Goal: Task Accomplishment & Management: Complete application form

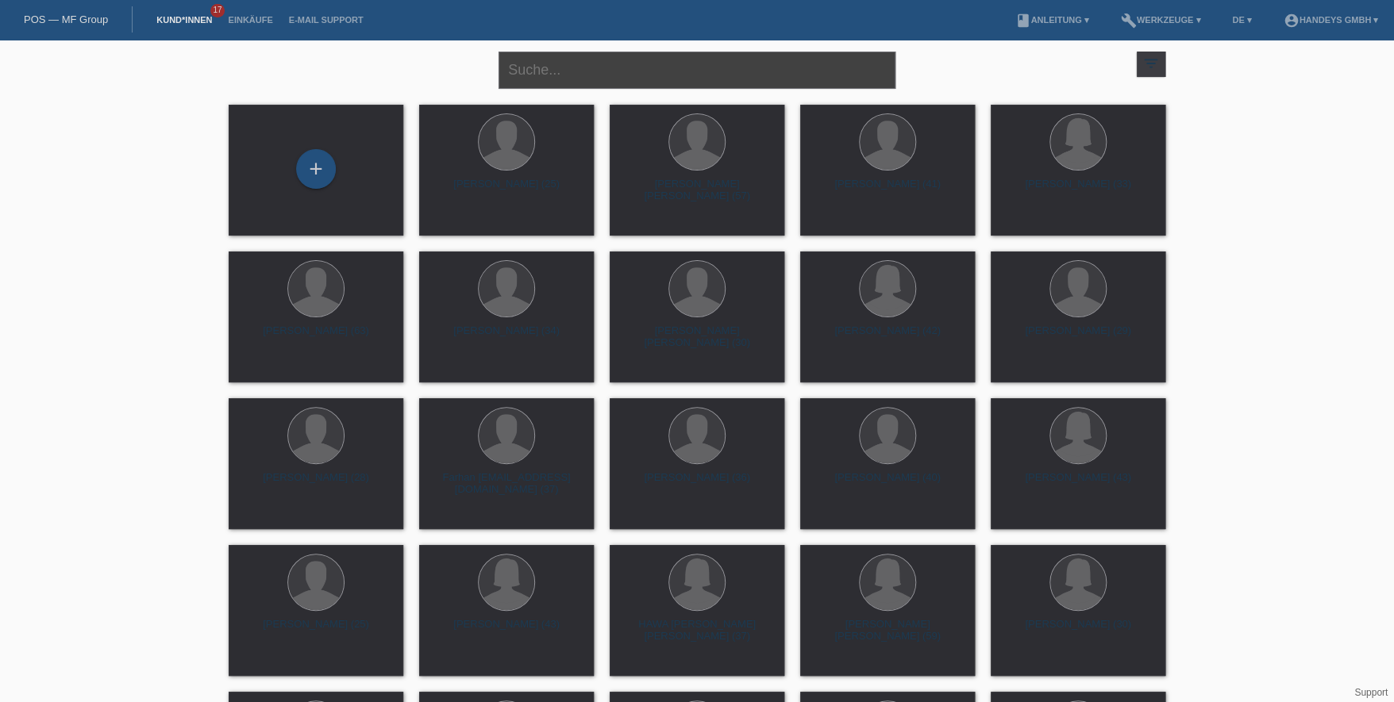
click at [560, 70] on input "text" at bounding box center [696, 70] width 397 height 37
type input "hatus"
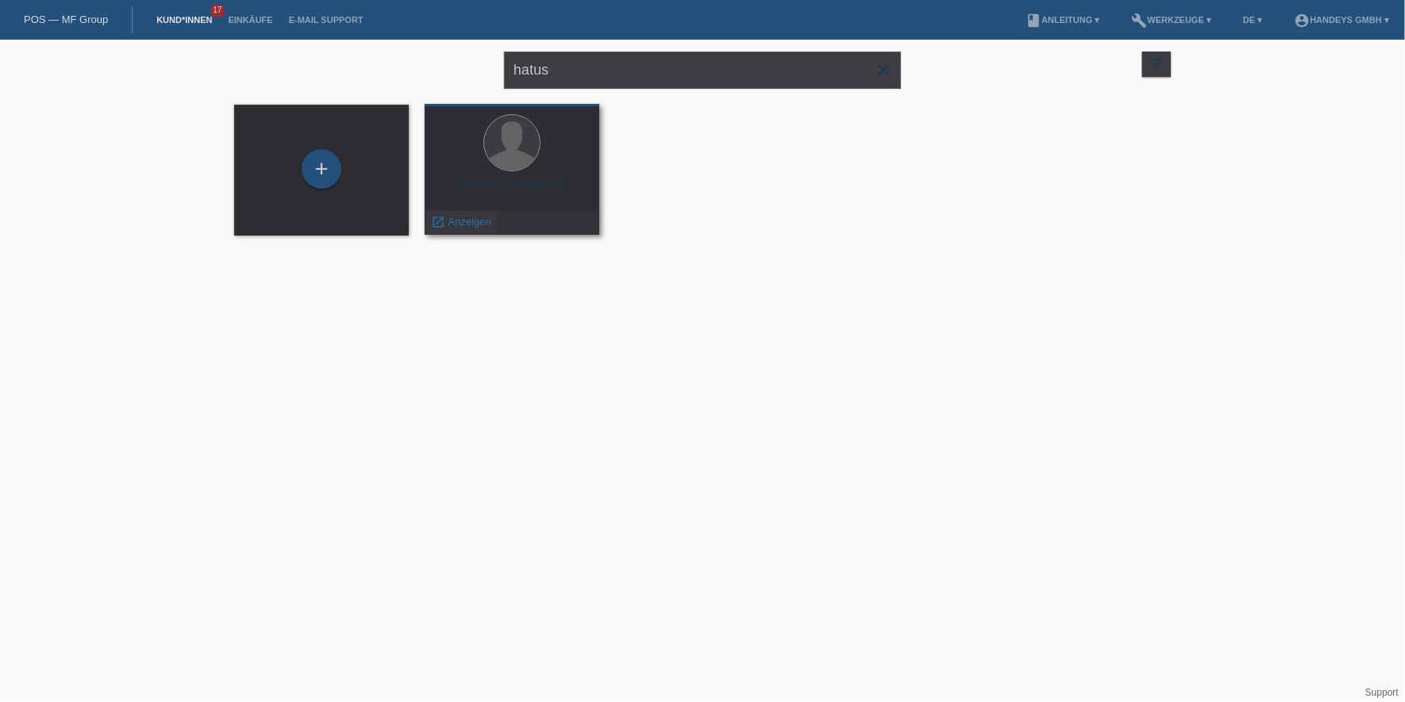
click at [450, 223] on span "Anzeigen" at bounding box center [469, 222] width 43 height 12
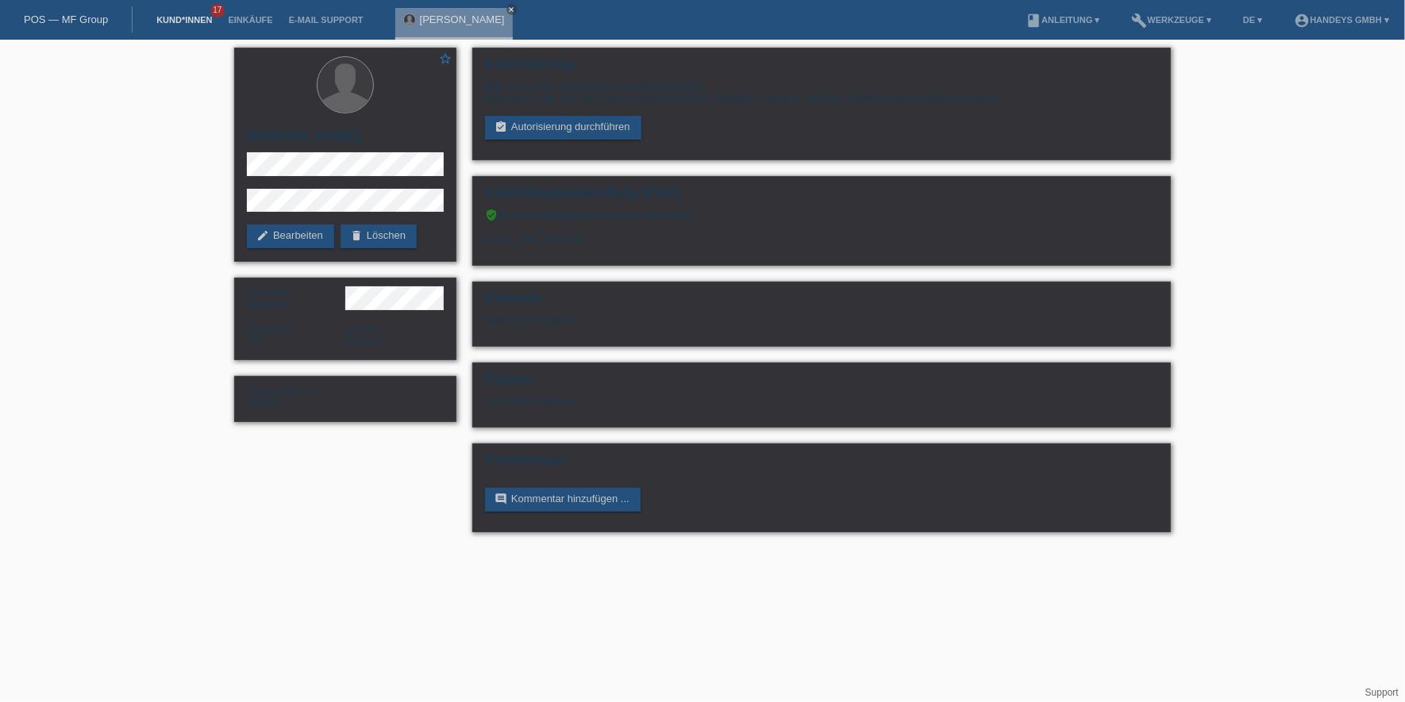
click at [169, 25] on link "Kund*innen" at bounding box center [183, 20] width 71 height 10
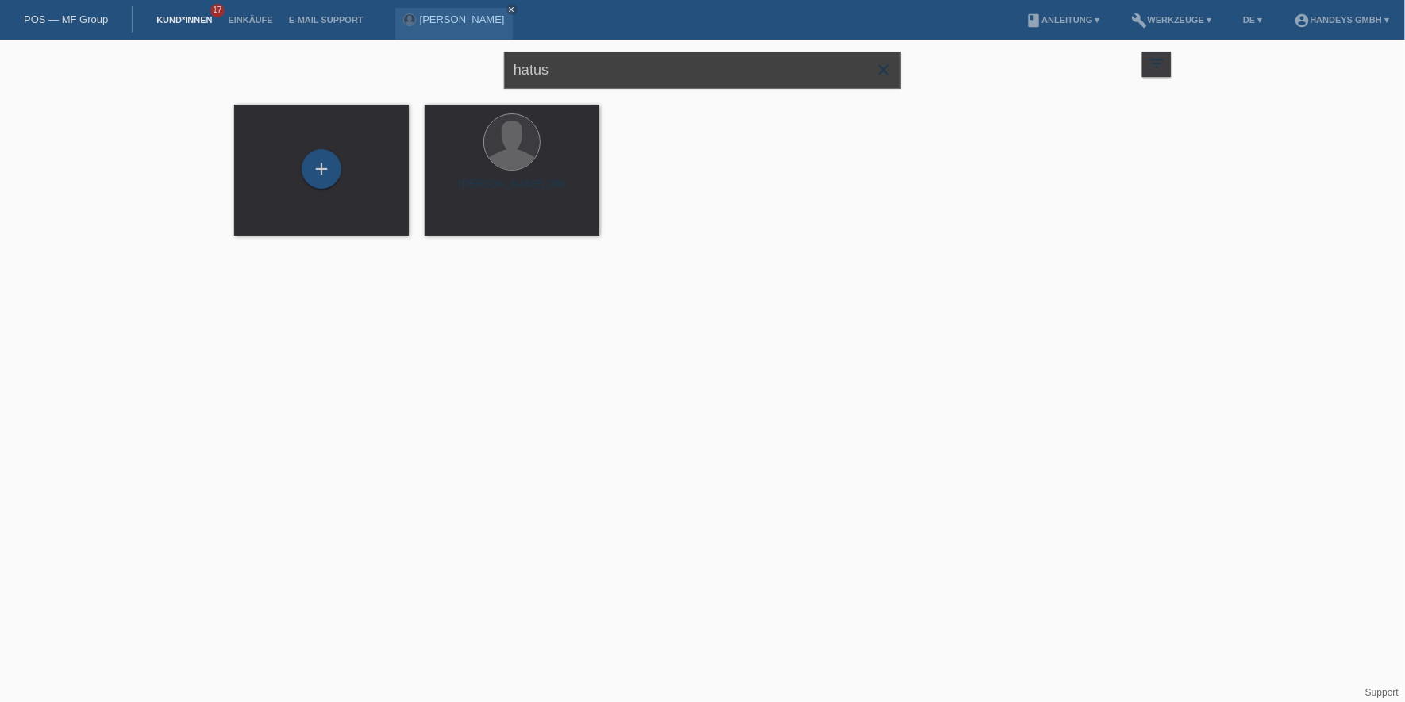
drag, startPoint x: 616, startPoint y: 73, endPoint x: 439, endPoint y: 59, distance: 177.6
click at [439, 59] on div "hatus close filter_list view_module Alle Kund*innen anzeigen star Markierte Kun…" at bounding box center [702, 68] width 952 height 57
type input "GEZA KALMAR"
click at [315, 163] on div "+" at bounding box center [321, 169] width 38 height 27
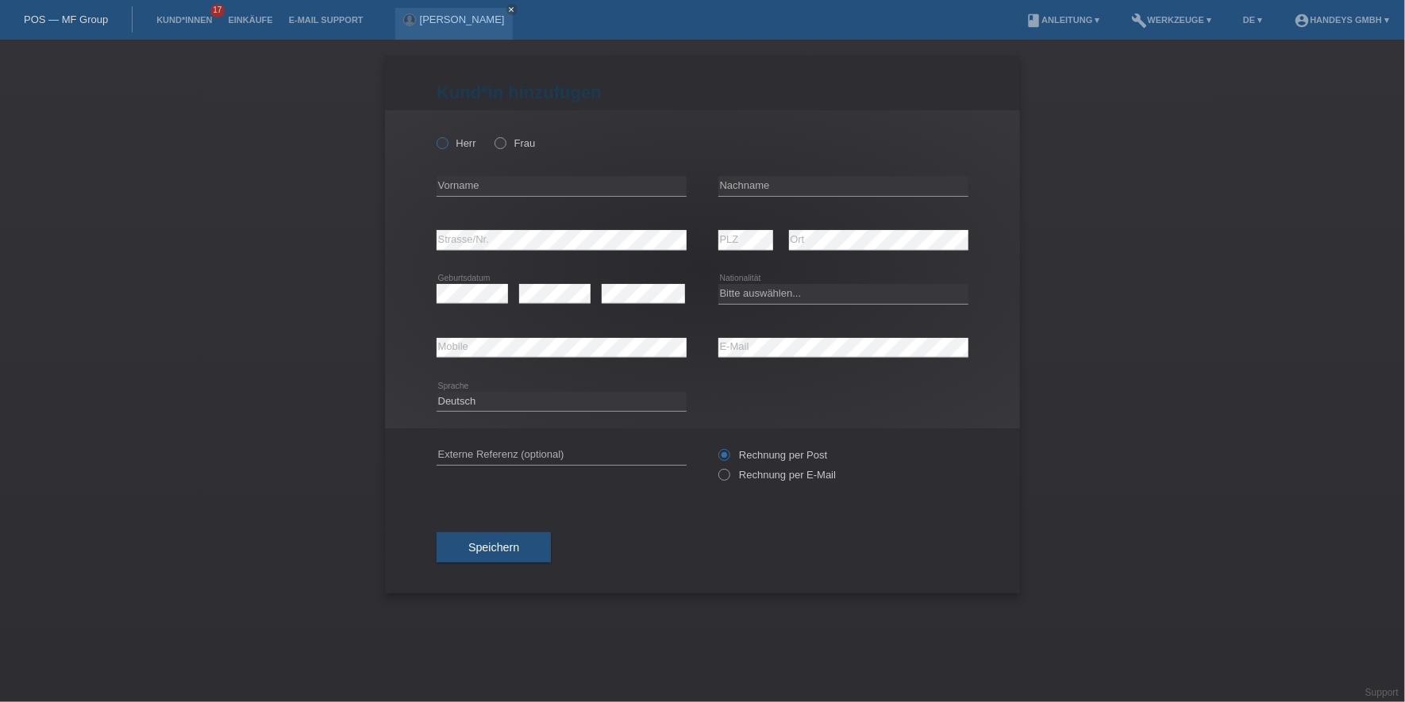
click at [458, 143] on label "Herr" at bounding box center [457, 143] width 40 height 12
click at [447, 143] on input "Herr" at bounding box center [442, 142] width 10 height 10
radio input "true"
click at [460, 178] on input "text" at bounding box center [562, 186] width 250 height 20
type input "g"
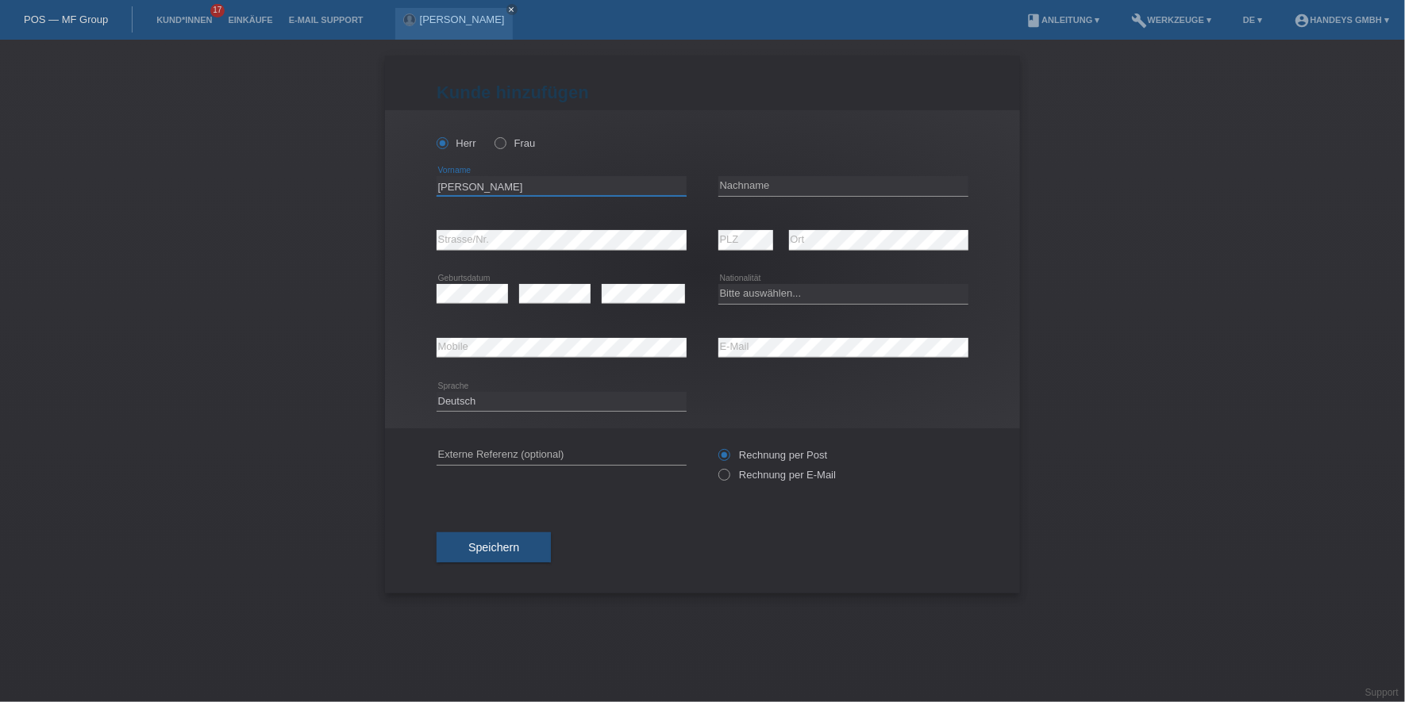
type input "[PERSON_NAME] [PERSON_NAME]"
type input "[GEOGRAPHIC_DATA]"
select select "AU"
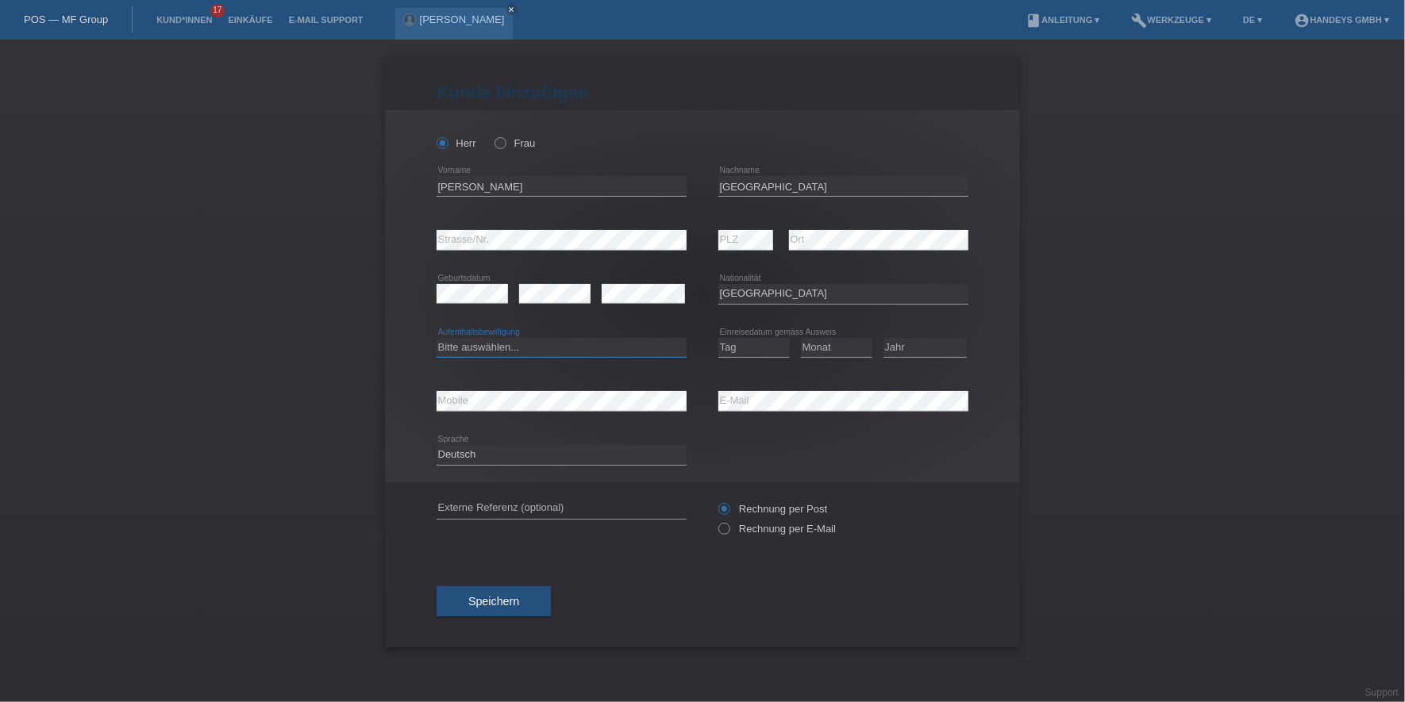
drag, startPoint x: 482, startPoint y: 353, endPoint x: 493, endPoint y: 357, distance: 11.8
click at [487, 350] on select "Bitte auswählen... C B B - Flüchtlingsstatus Andere" at bounding box center [562, 347] width 250 height 19
select select "C"
click at [437, 338] on select "Bitte auswählen... C B B - Flüchtlingsstatus Andere" at bounding box center [562, 347] width 250 height 19
click at [743, 343] on select "Tag 01 02 03 04 05 06 07 08 09 10 11" at bounding box center [753, 347] width 71 height 19
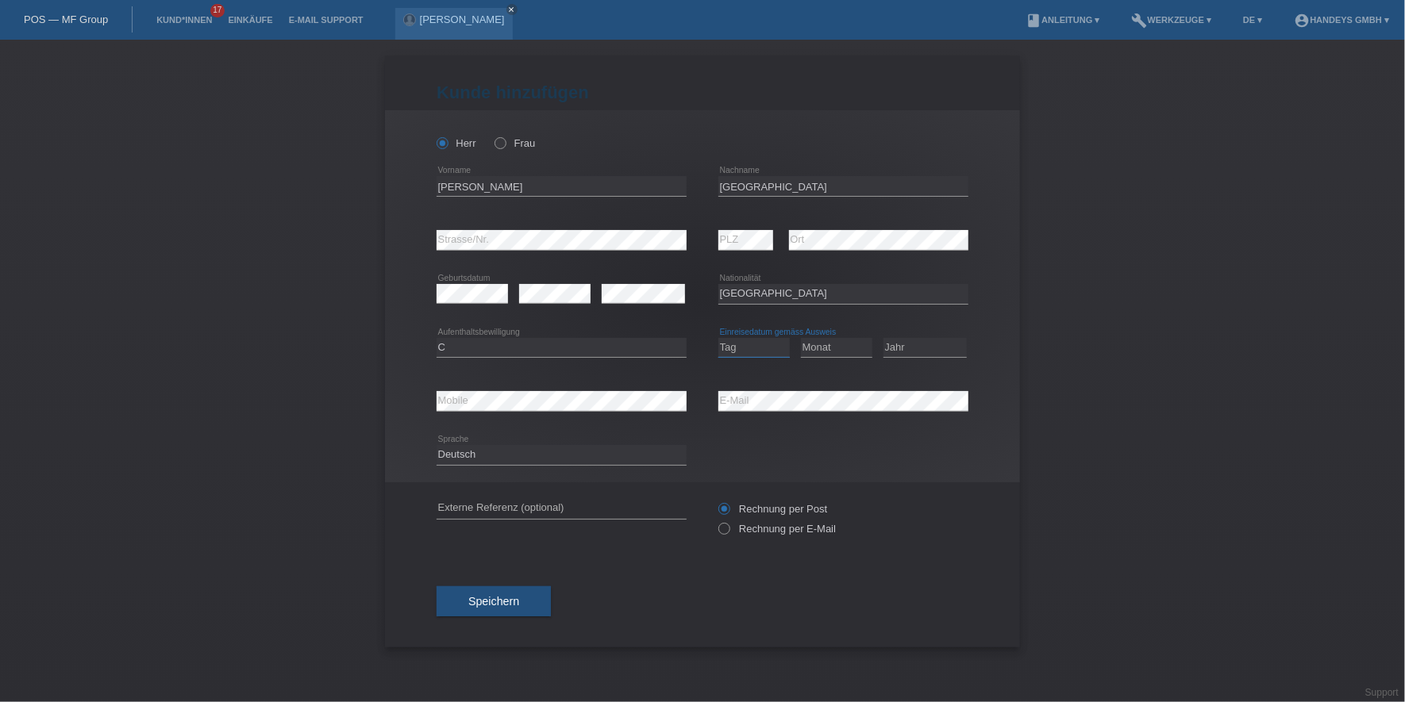
select select "01"
click at [718, 338] on select "Tag 01 02 03 04 05 06 07 08 09 10 11" at bounding box center [753, 347] width 71 height 19
select select "02"
select select "2003"
click at [501, 504] on input "text" at bounding box center [562, 509] width 250 height 20
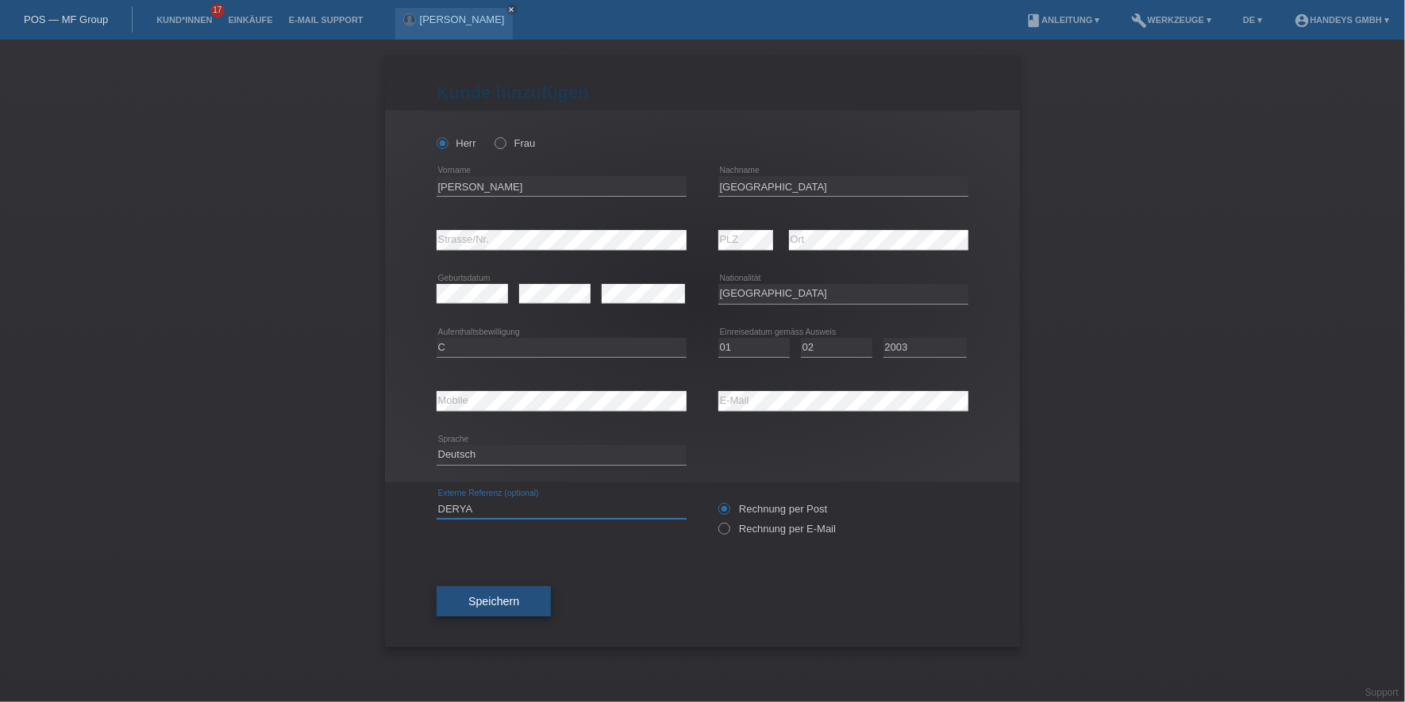
type input "DERYA"
click at [490, 589] on button "Speichern" at bounding box center [494, 602] width 114 height 30
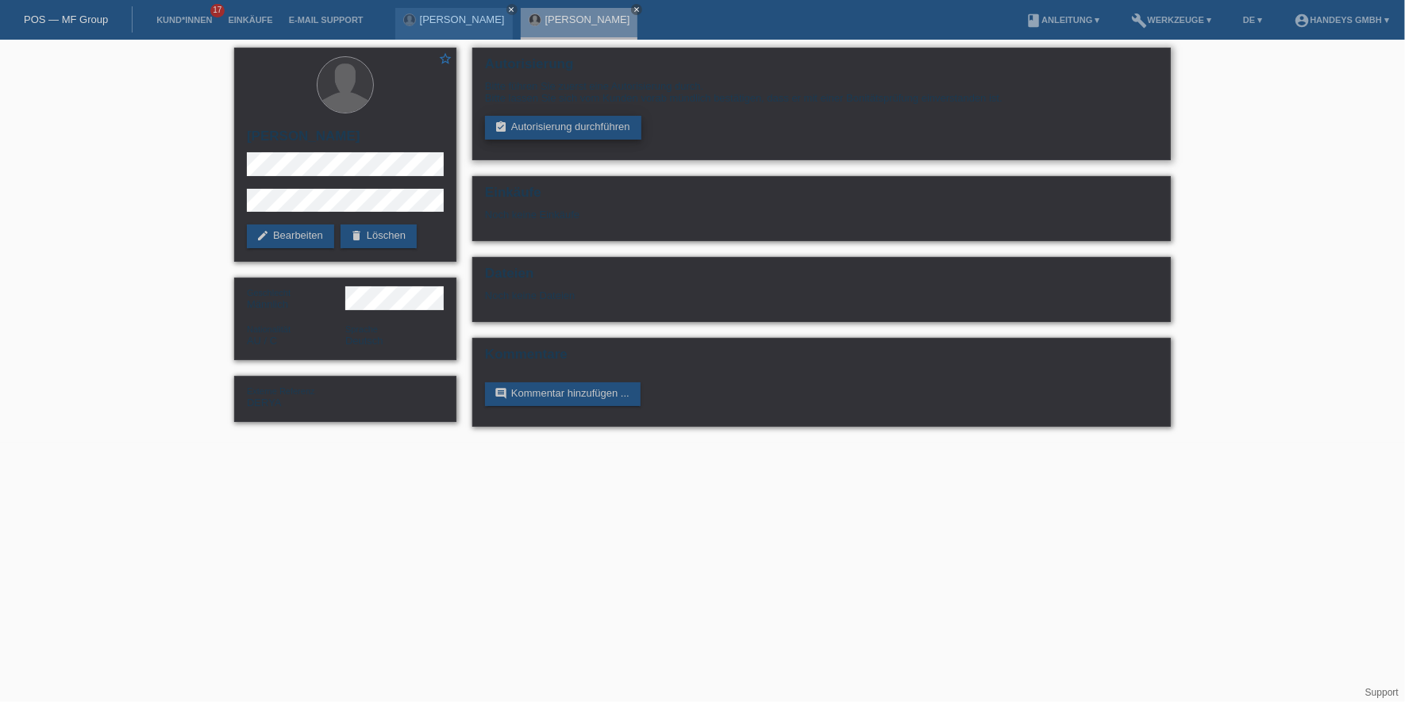
click at [611, 121] on link "assignment_turned_in Autorisierung durchführen" at bounding box center [563, 128] width 156 height 24
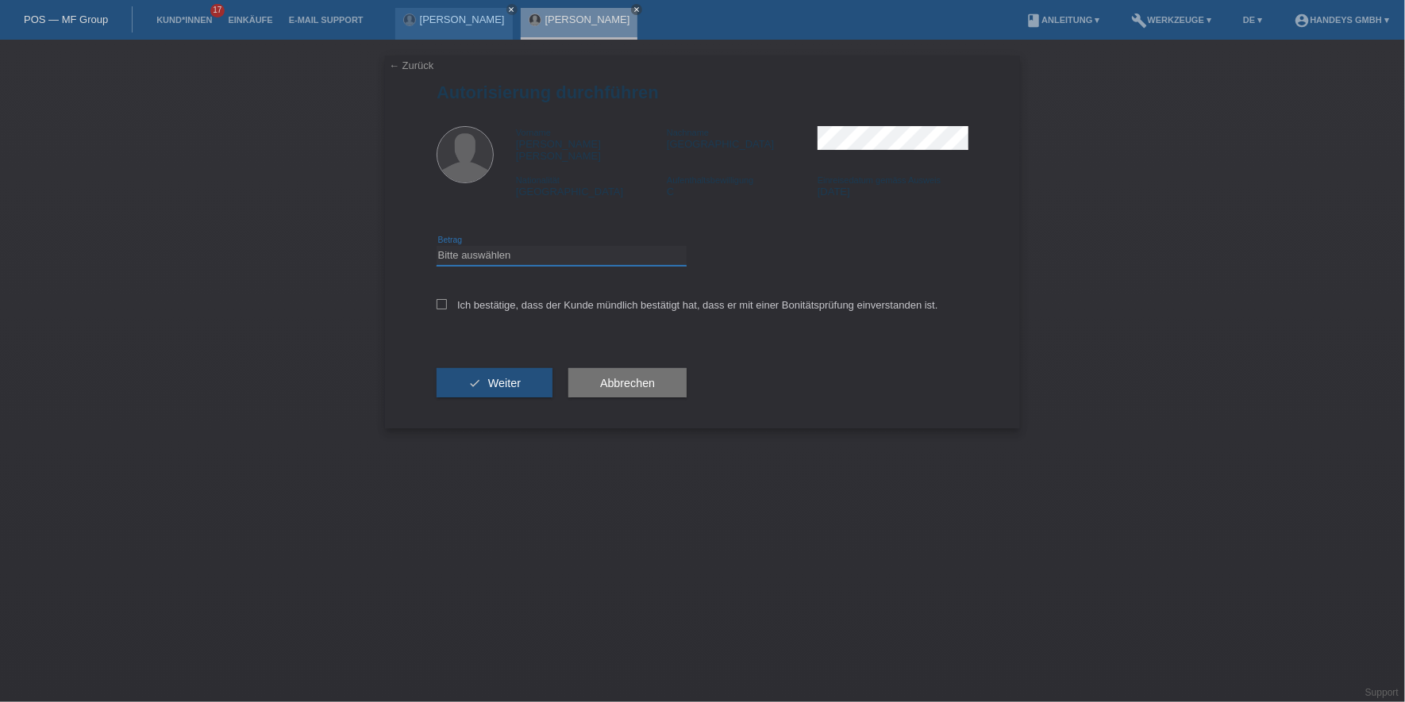
click at [572, 246] on select "Bitte auswählen CHF 1.00 - CHF 499.00 CHF 500.00 - CHF 1'999.00 CHF 2'000.00 - …" at bounding box center [562, 255] width 250 height 19
select select "3"
click at [437, 246] on select "Bitte auswählen CHF 1.00 - CHF 499.00 CHF 500.00 - CHF 1'999.00 CHF 2'000.00 - …" at bounding box center [562, 255] width 250 height 19
click at [567, 299] on label "Ich bestätige, dass der Kunde mündlich bestätigt hat, dass er mit einer Bonität…" at bounding box center [688, 305] width 502 height 12
click at [447, 299] on input "Ich bestätige, dass der Kunde mündlich bestätigt hat, dass er mit einer Bonität…" at bounding box center [442, 304] width 10 height 10
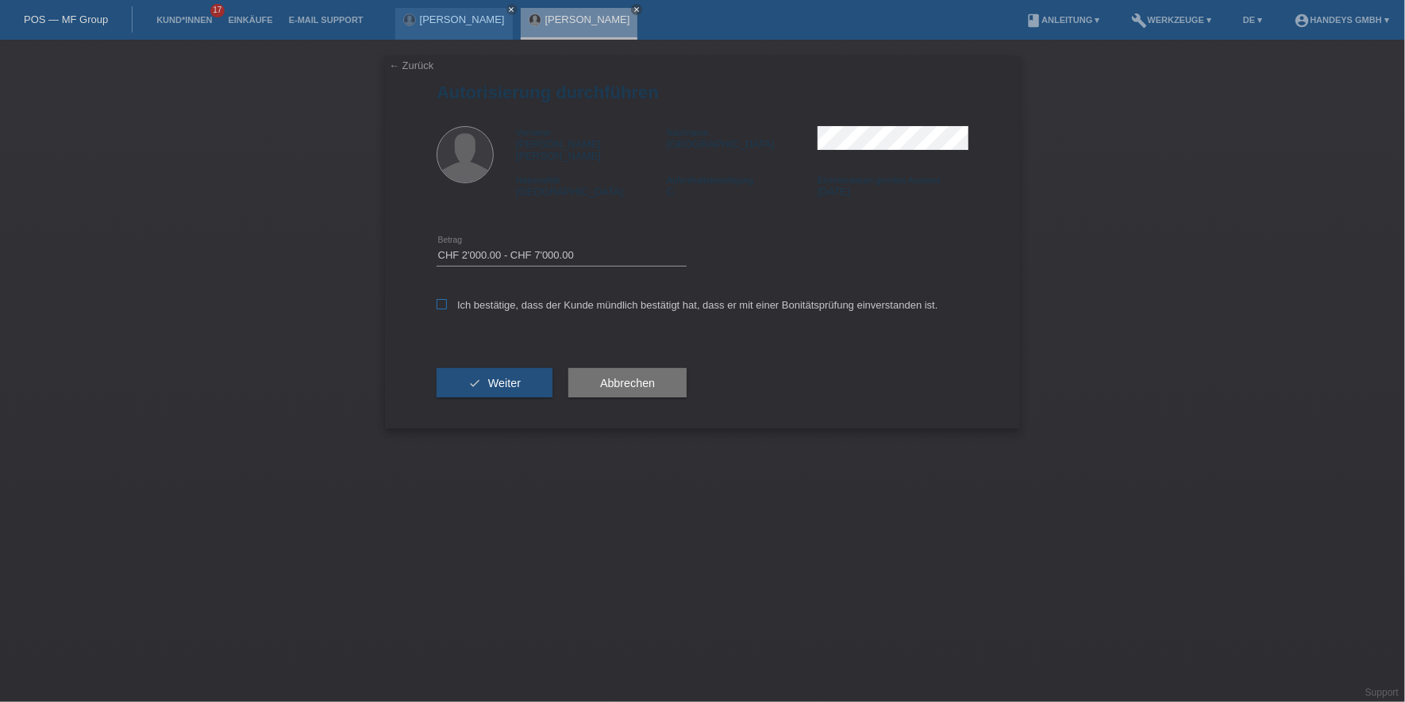
checkbox input "true"
click at [537, 368] on button "check Weiter" at bounding box center [495, 383] width 116 height 30
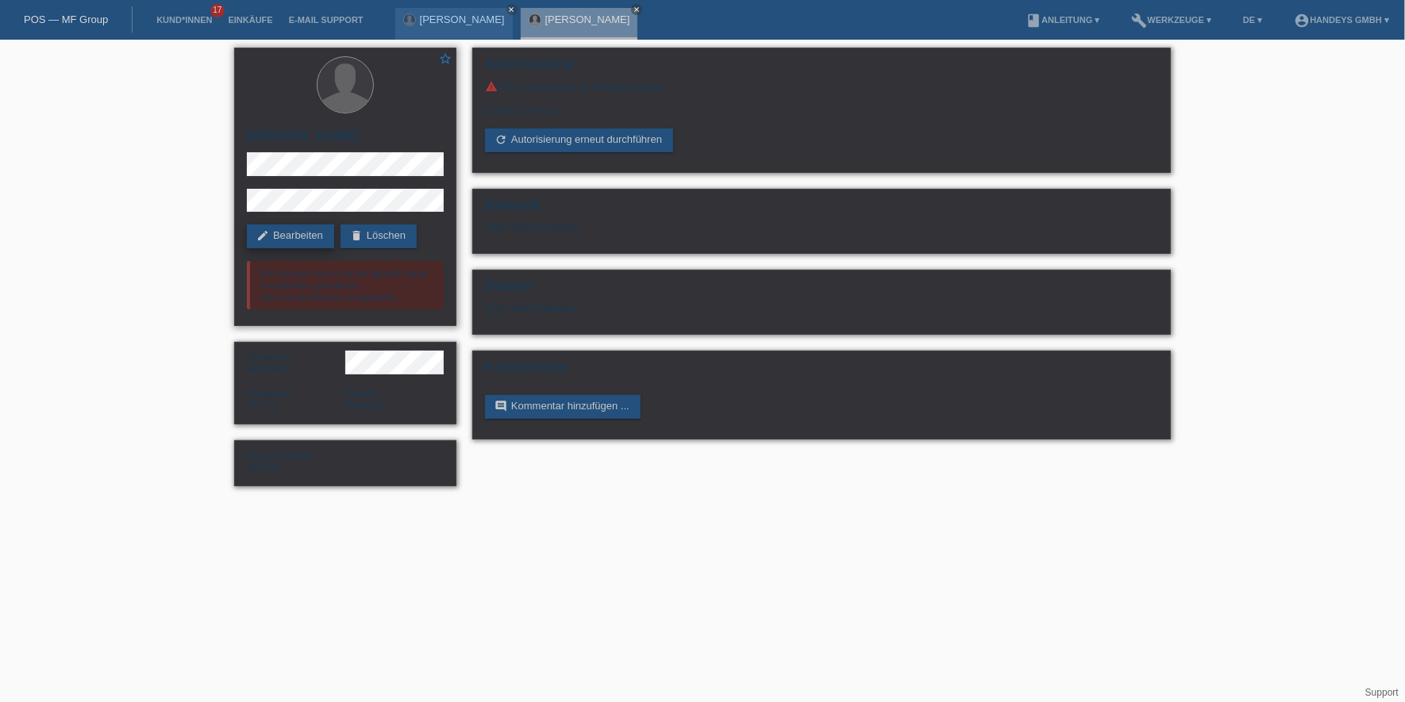
click at [291, 229] on link "edit Bearbeiten" at bounding box center [290, 237] width 87 height 24
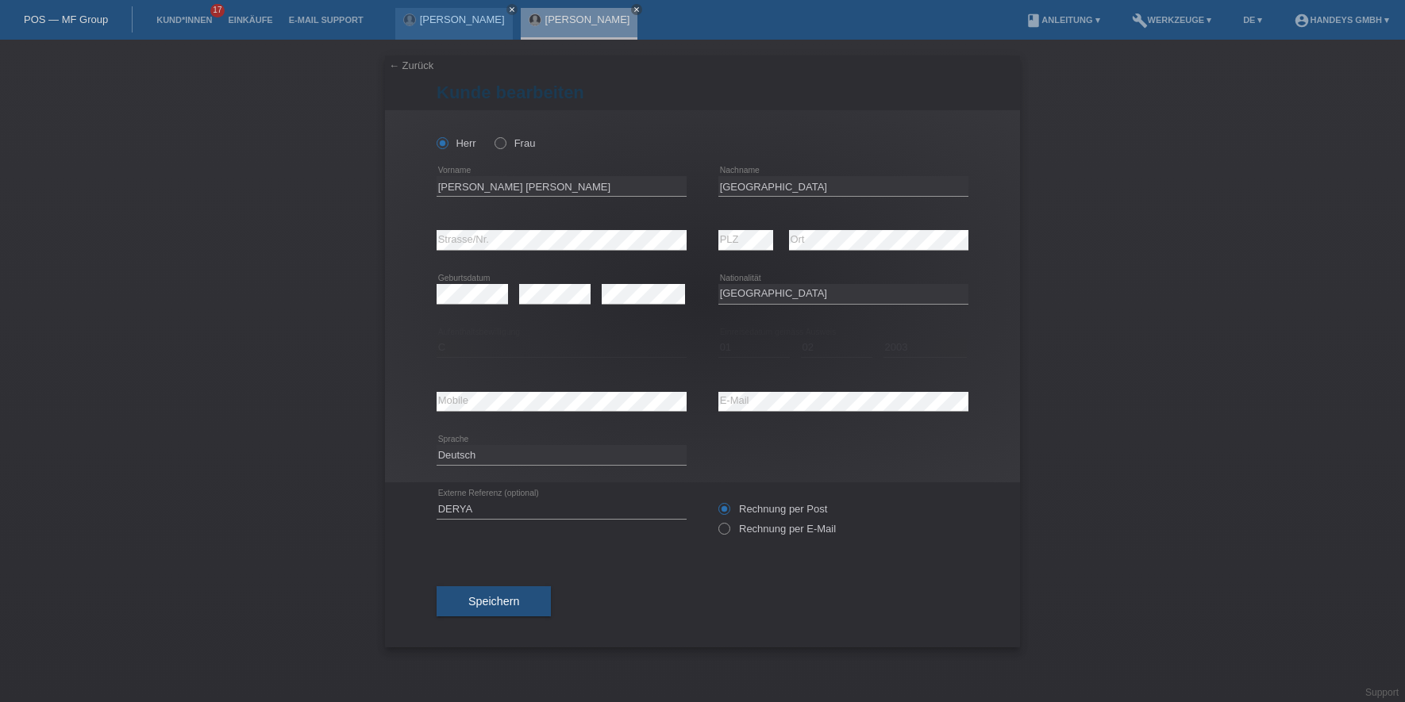
select select "AU"
select select "C"
select select "01"
select select "02"
select select "2003"
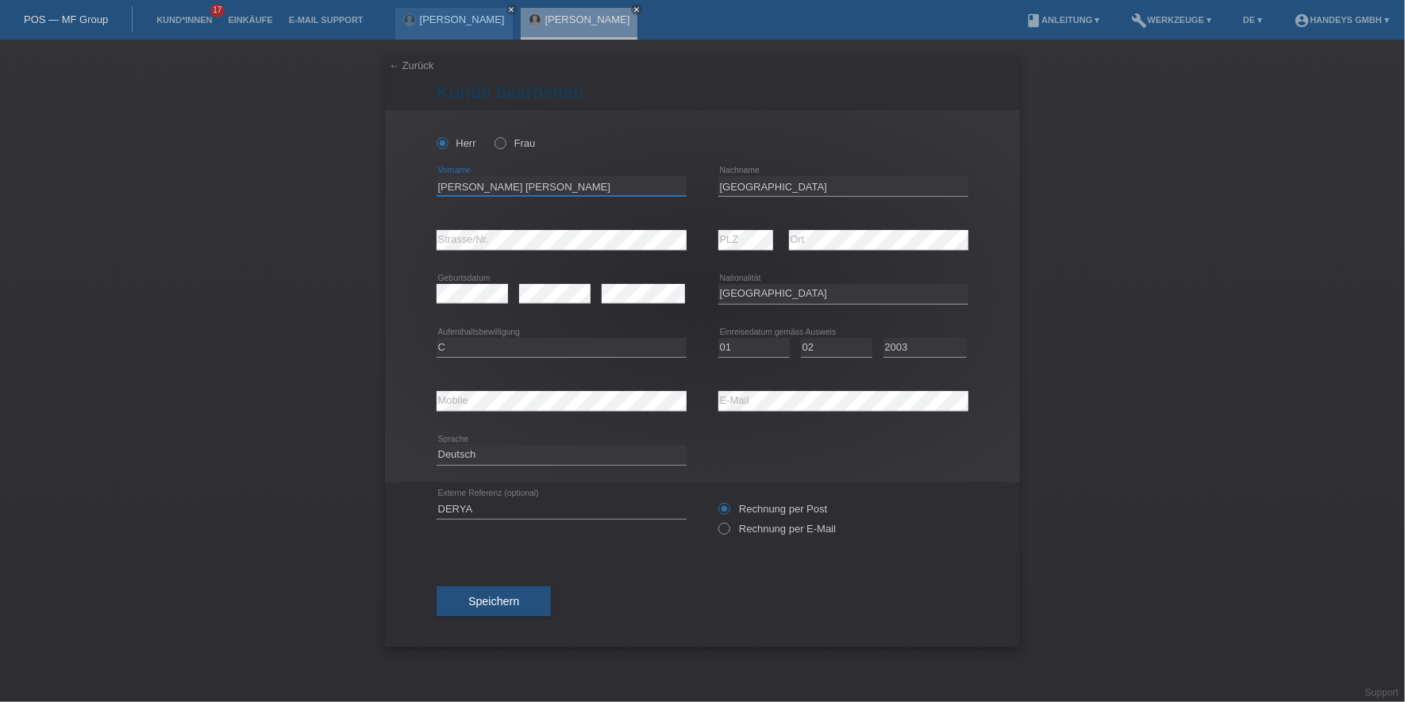
drag, startPoint x: 523, startPoint y: 182, endPoint x: 357, endPoint y: 182, distance: 165.9
click at [357, 182] on div "← Zurück Kunde bearbeiten Herr Frau Geza Robert error Vorname C" at bounding box center [702, 371] width 1405 height 663
click at [744, 183] on input "[GEOGRAPHIC_DATA]" at bounding box center [843, 186] width 250 height 20
click at [688, 406] on div "error Mobile error E-Mail" at bounding box center [703, 402] width 532 height 54
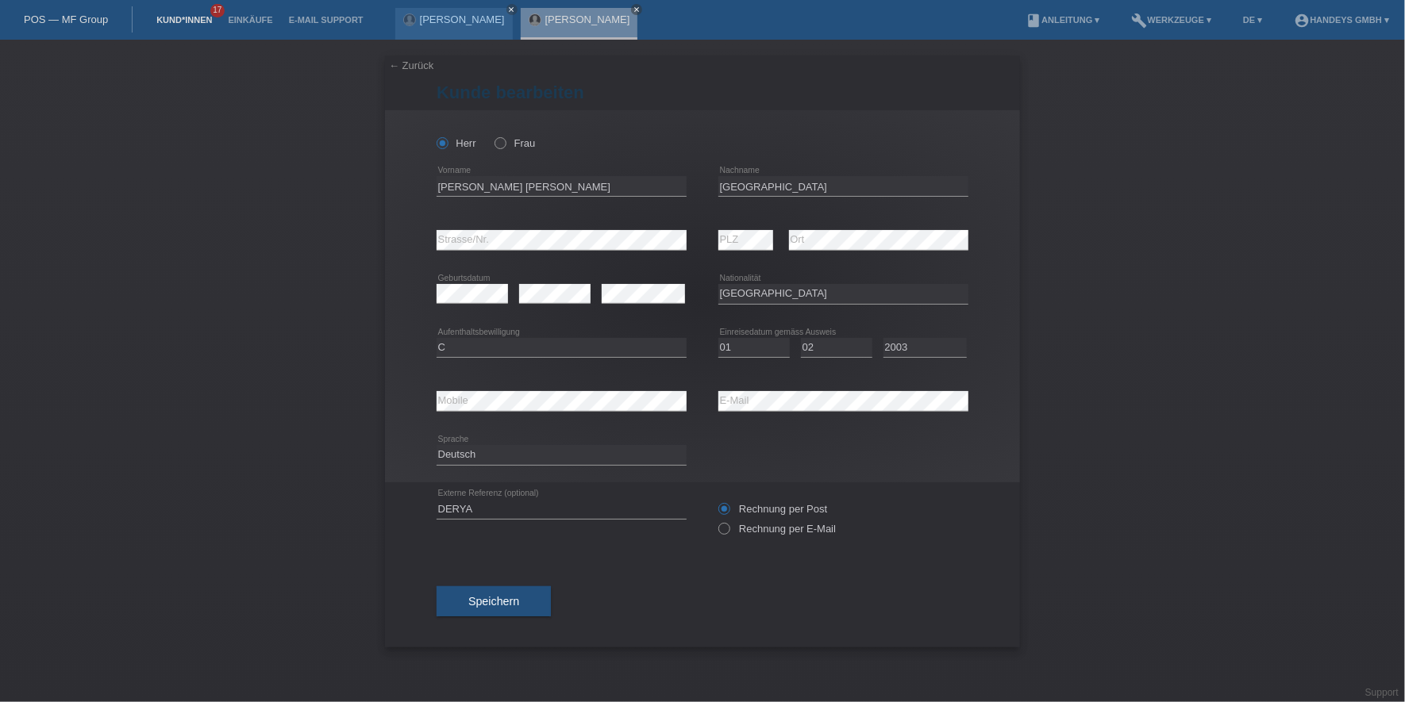
click at [157, 15] on link "Kund*innen" at bounding box center [183, 20] width 71 height 10
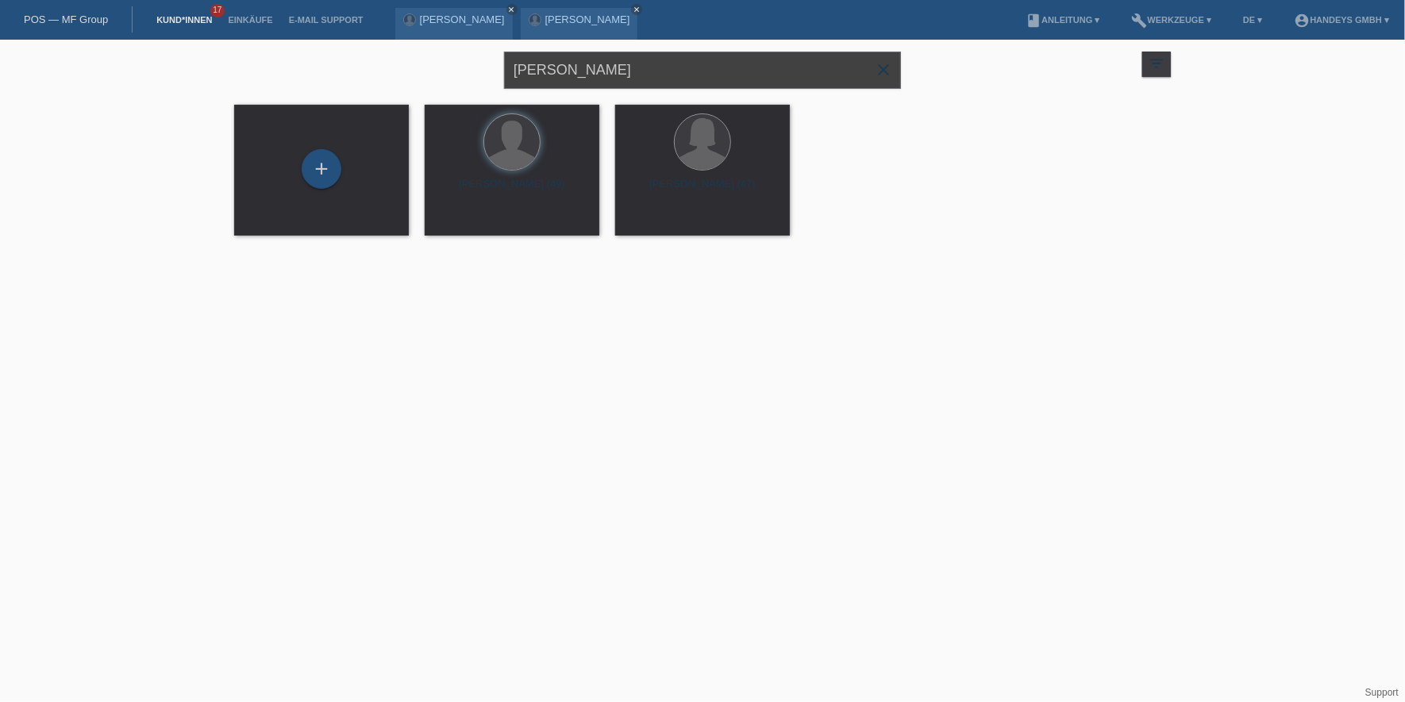
drag, startPoint x: 624, startPoint y: 70, endPoint x: 344, endPoint y: 72, distance: 279.4
click at [344, 72] on div "GEZA KALMAR close filter_list view_module Alle Kund*innen anzeigen star Markier…" at bounding box center [702, 68] width 952 height 57
type input "kalmar elisabezh"
click at [326, 169] on div "+" at bounding box center [322, 169] width 40 height 40
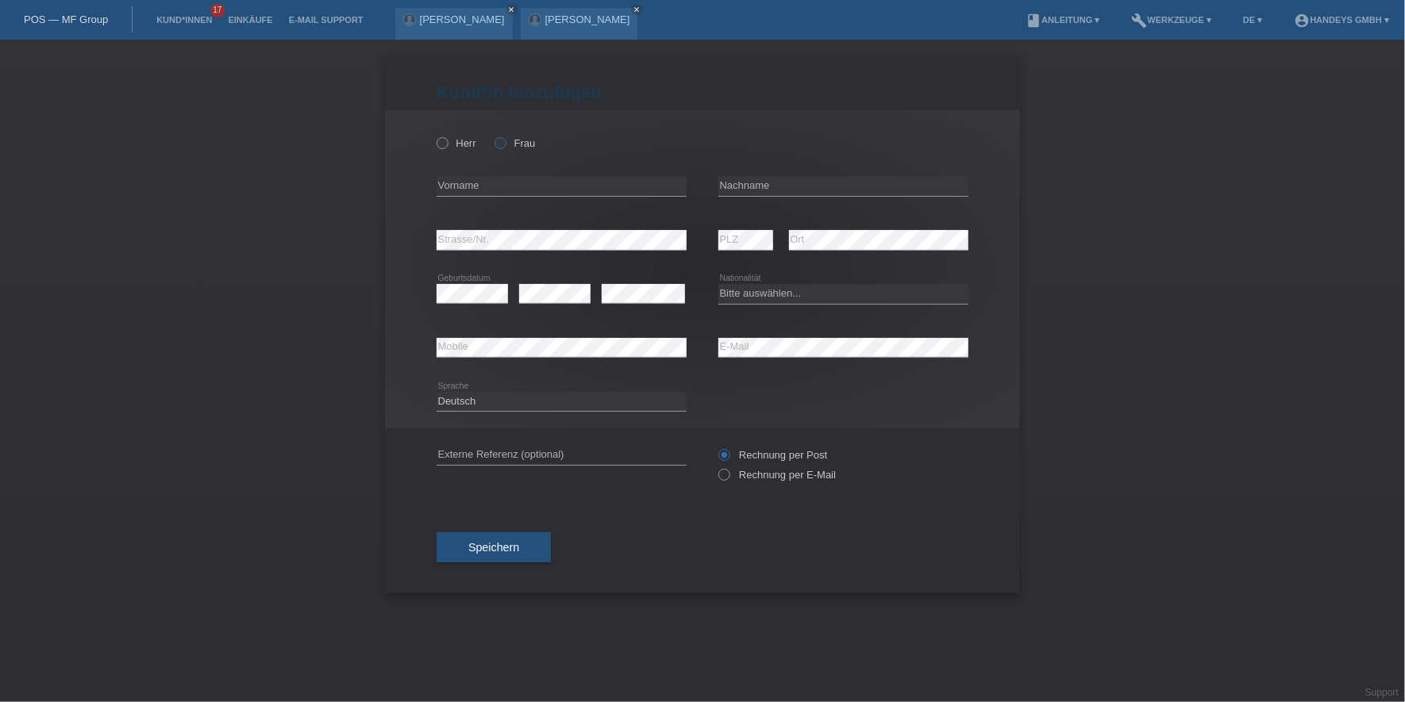
click at [512, 141] on label "Frau" at bounding box center [514, 143] width 40 height 12
click at [505, 141] on input "Frau" at bounding box center [499, 142] width 10 height 10
radio input "true"
click at [475, 193] on input "text" at bounding box center [562, 186] width 250 height 20
type input "[PERSON_NAME]"
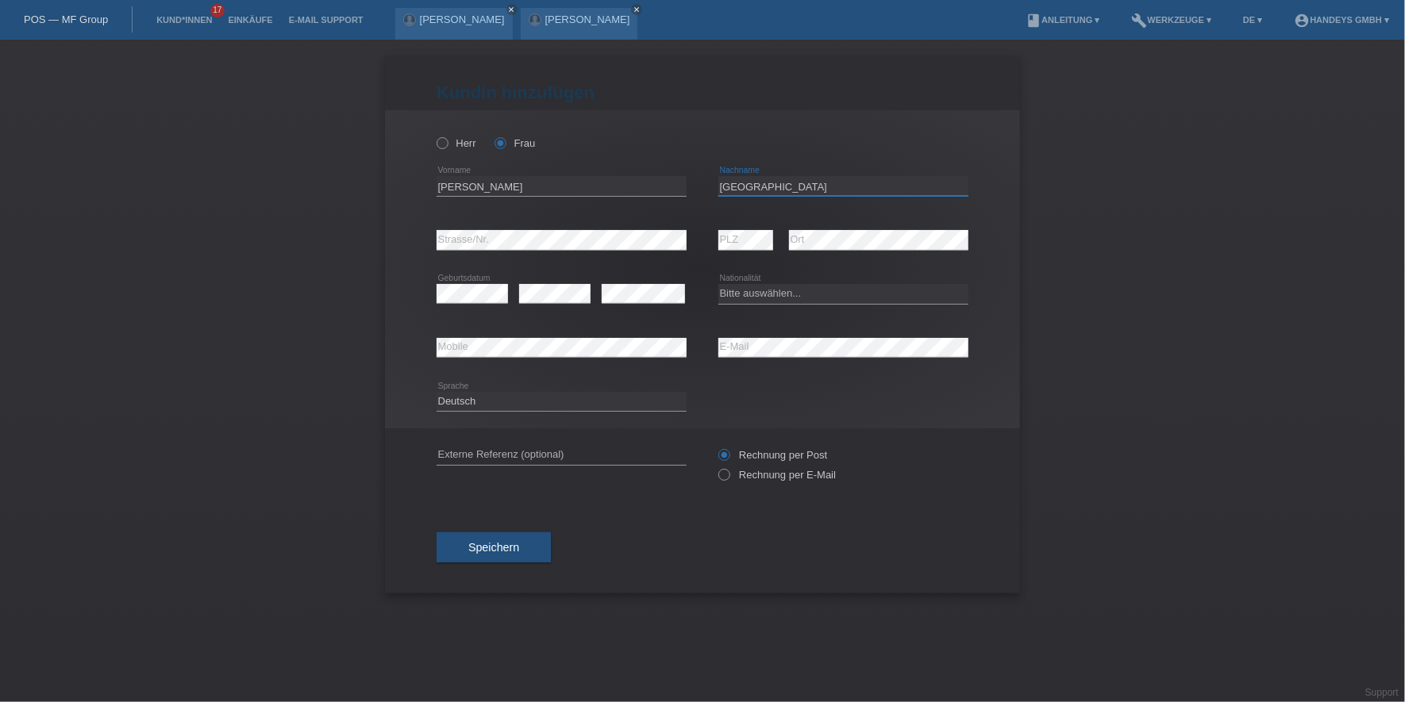
type input "[GEOGRAPHIC_DATA]"
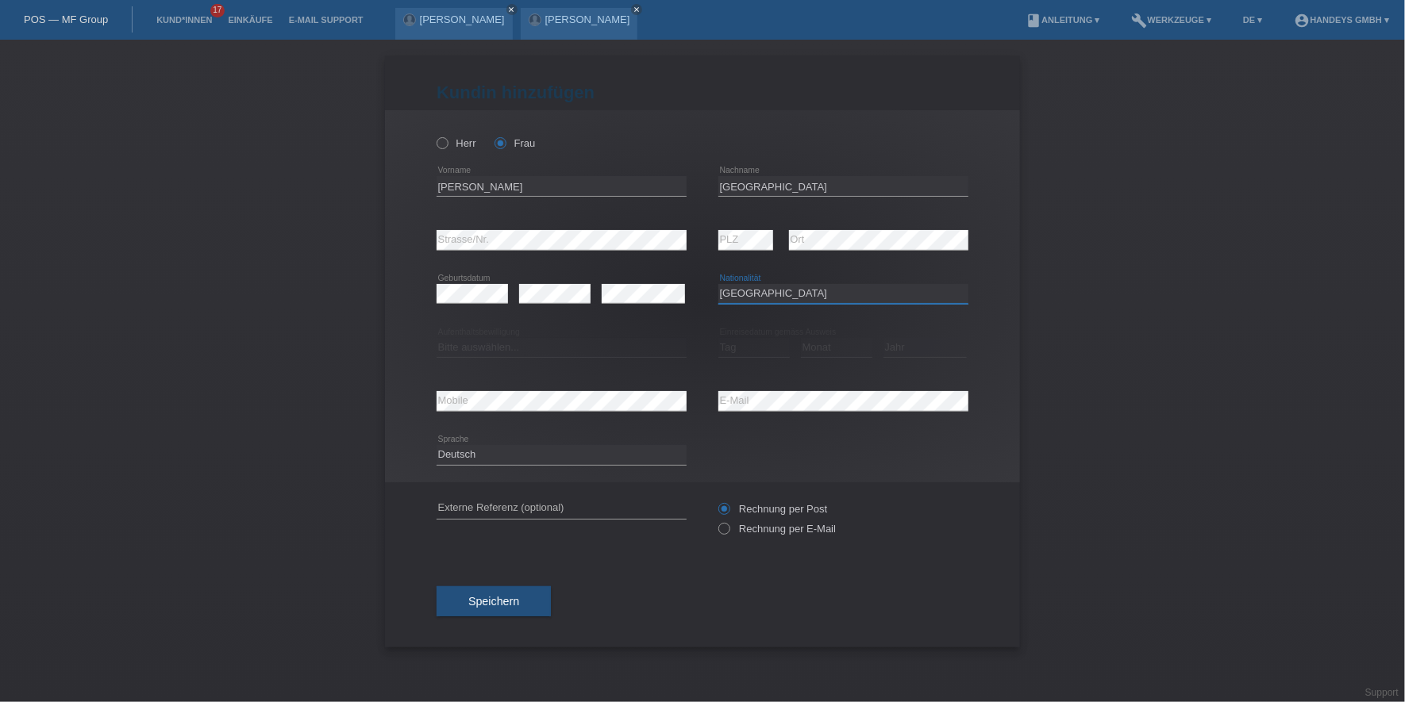
select select "AU"
select select "C"
select select "17"
select select "06"
select select "2003"
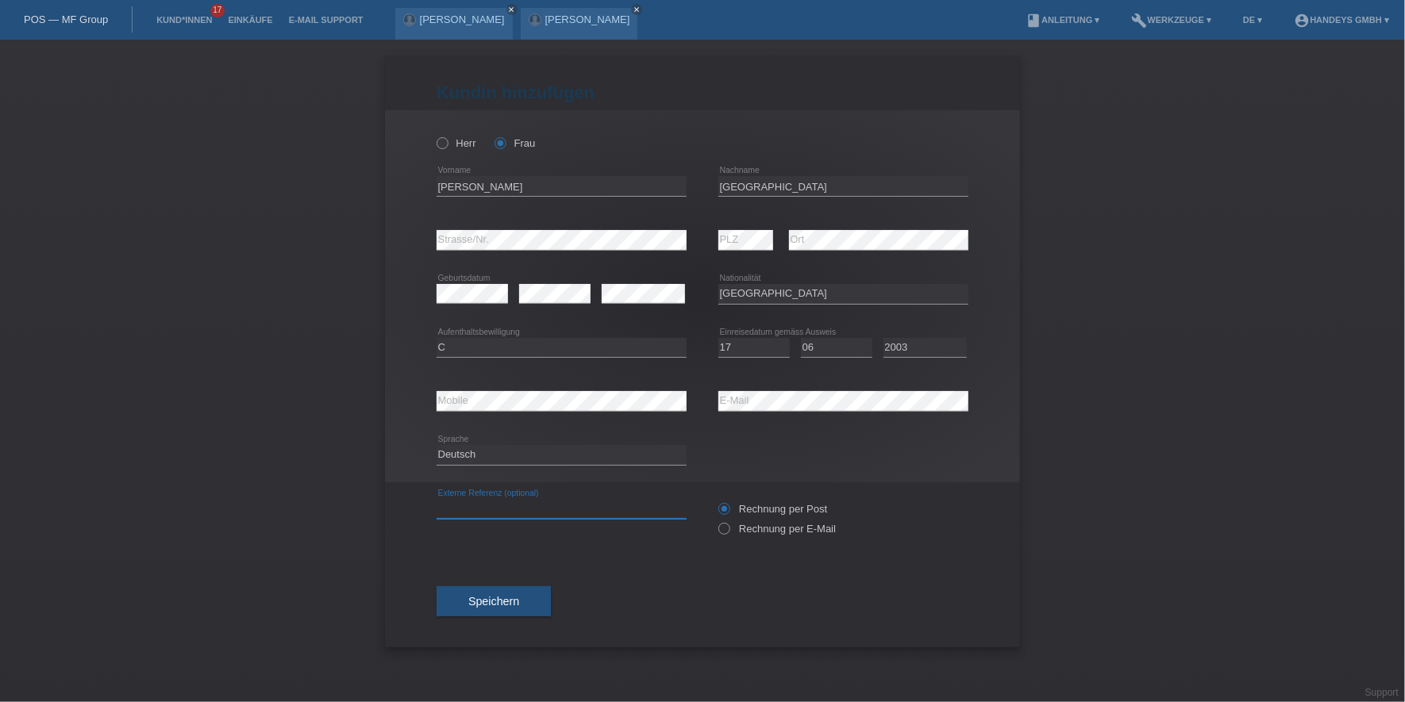
click at [531, 511] on input "text" at bounding box center [562, 509] width 250 height 20
type input "DERYA"
click at [491, 590] on button "Speichern" at bounding box center [494, 602] width 114 height 30
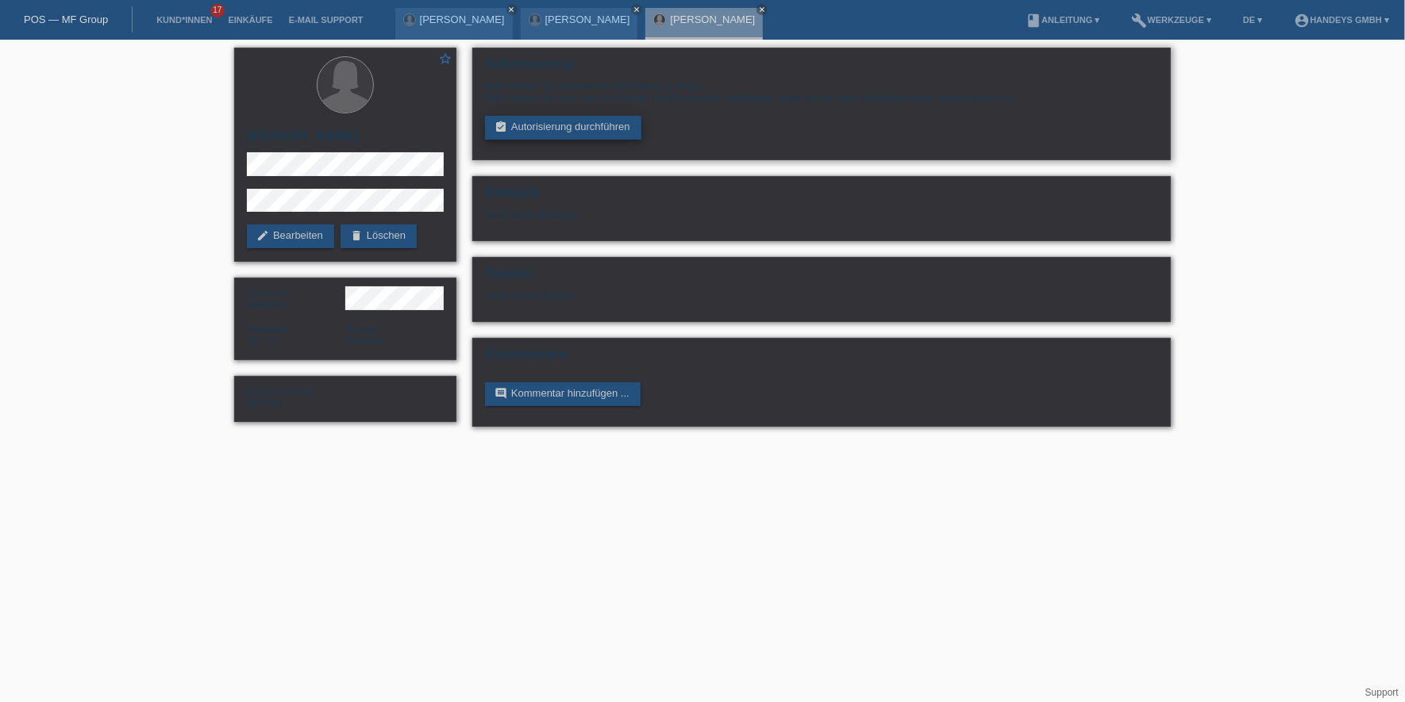
click at [548, 133] on link "assignment_turned_in Autorisierung durchführen" at bounding box center [563, 128] width 156 height 24
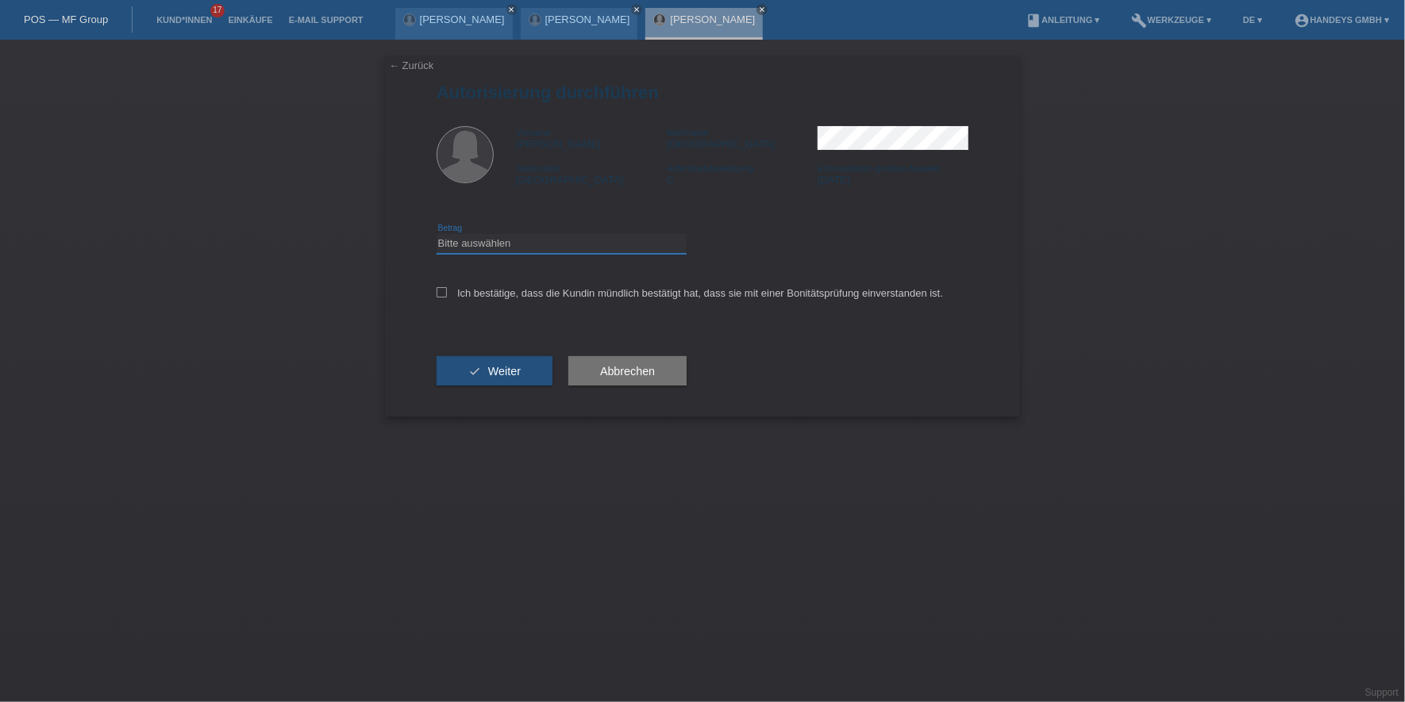
click at [552, 250] on select "Bitte auswählen CHF 1.00 - CHF 499.00 CHF 500.00 - CHF 1'999.00 CHF 2'000.00 - …" at bounding box center [562, 243] width 250 height 19
select select "3"
click at [437, 234] on select "Bitte auswählen CHF 1.00 - CHF 499.00 CHF 500.00 - CHF 1'999.00 CHF 2'000.00 - …" at bounding box center [562, 243] width 250 height 19
drag, startPoint x: 557, startPoint y: 289, endPoint x: 555, endPoint y: 311, distance: 22.3
click at [557, 290] on label "Ich bestätige, dass die Kundin mündlich bestätigt hat, dass sie mit einer Bonit…" at bounding box center [690, 293] width 506 height 12
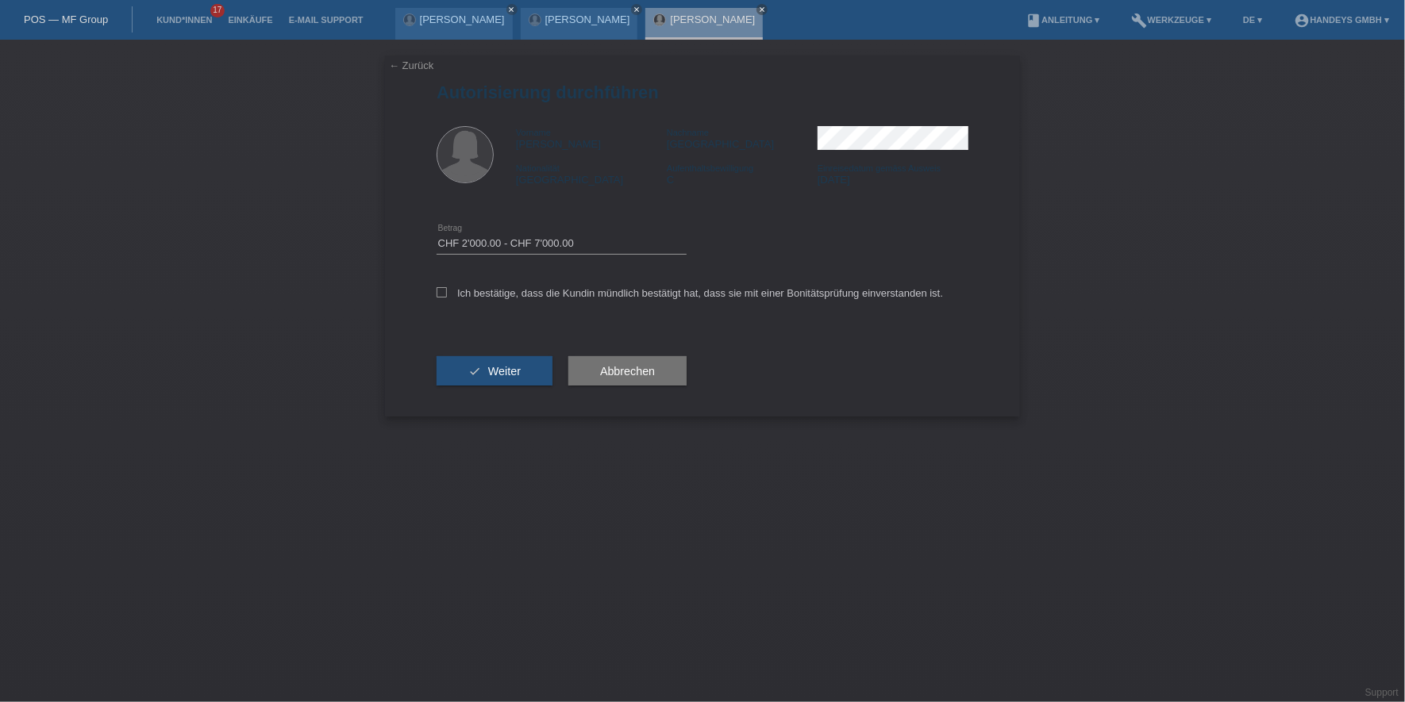
click at [447, 290] on input "Ich bestätige, dass die Kundin mündlich bestätigt hat, dass sie mit einer Bonit…" at bounding box center [442, 292] width 10 height 10
checkbox input "true"
click at [524, 362] on button "check Weiter" at bounding box center [495, 371] width 116 height 30
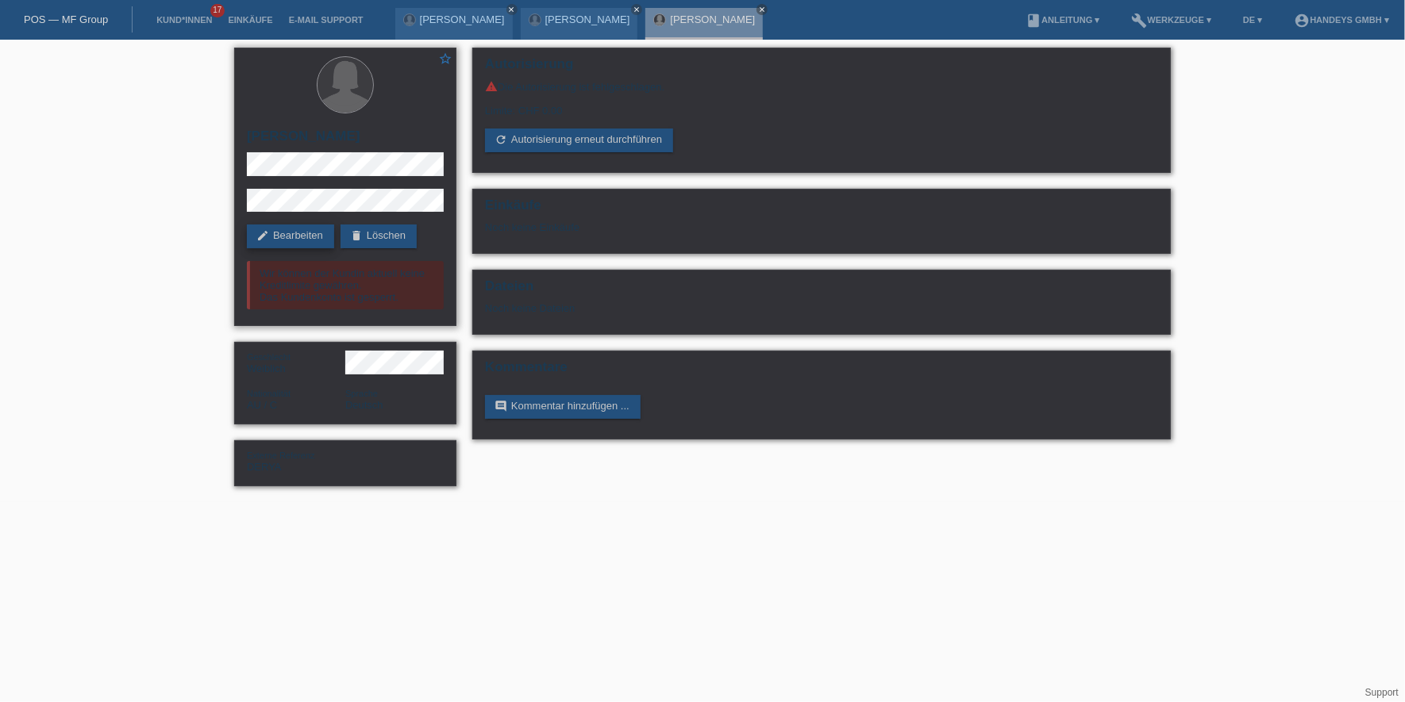
click at [311, 232] on link "edit Bearbeiten" at bounding box center [290, 237] width 87 height 24
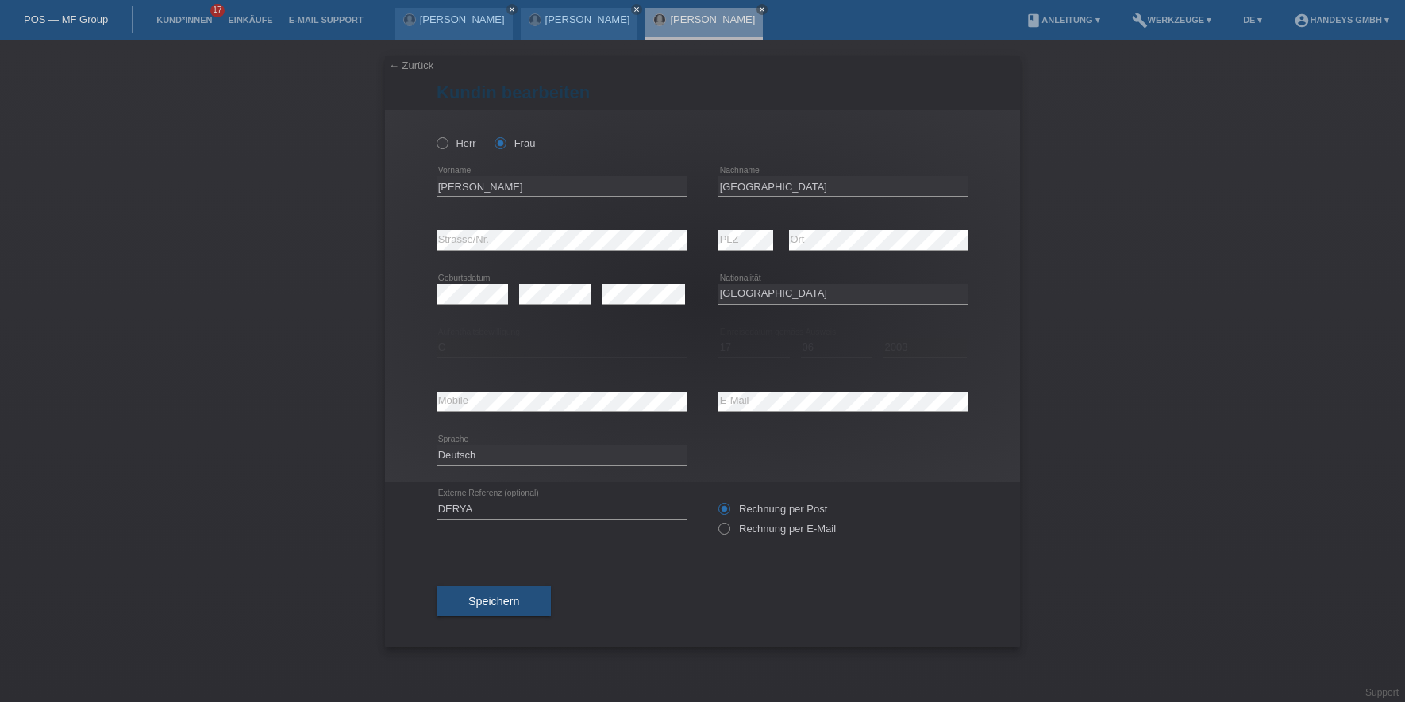
select select "AU"
select select "C"
select select "17"
select select "06"
select select "2003"
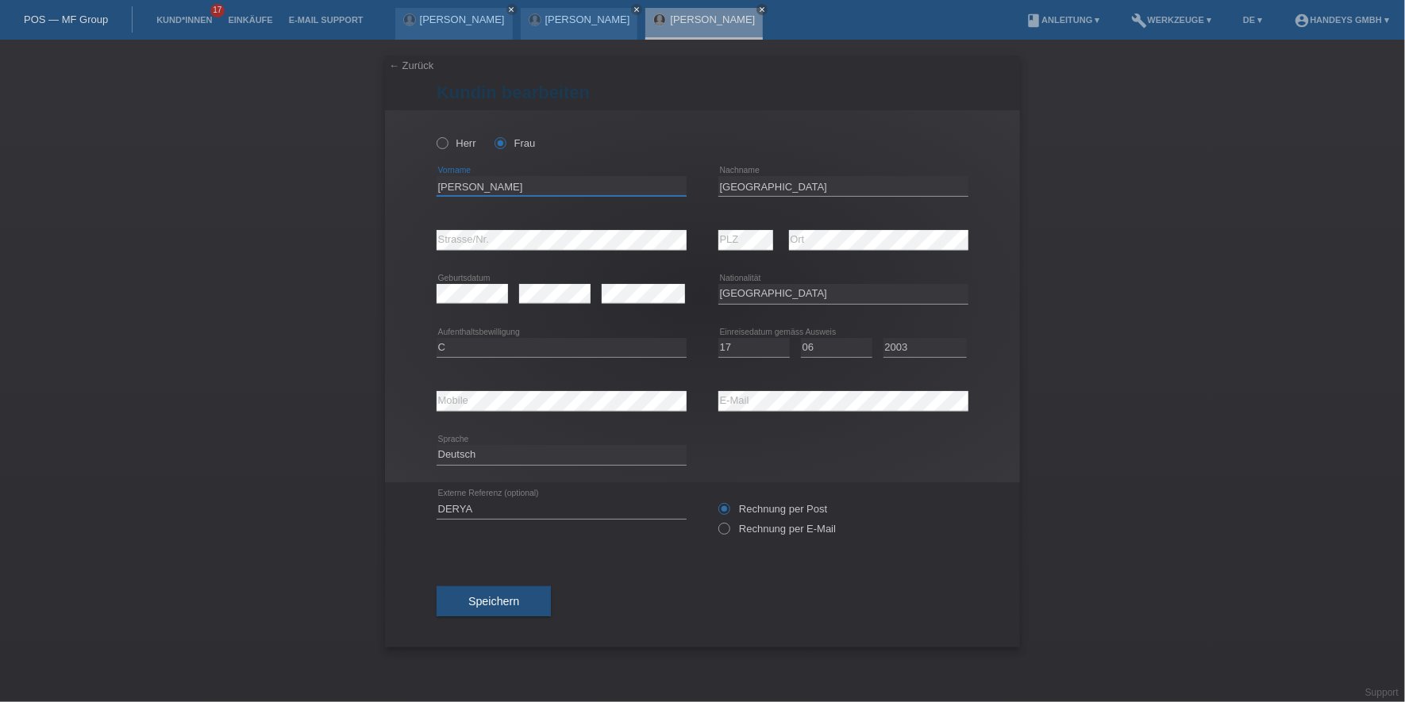
click at [483, 185] on input "Elisabeth" at bounding box center [562, 186] width 250 height 20
click at [694, 398] on div "error Mobile error E-Mail" at bounding box center [703, 402] width 532 height 54
click at [460, 410] on div "error Mobile" at bounding box center [562, 401] width 250 height 21
click at [379, 230] on div "← Zurück Kundin bearbeiten Herr Frau Elisabeth error Vorname C" at bounding box center [702, 371] width 1405 height 663
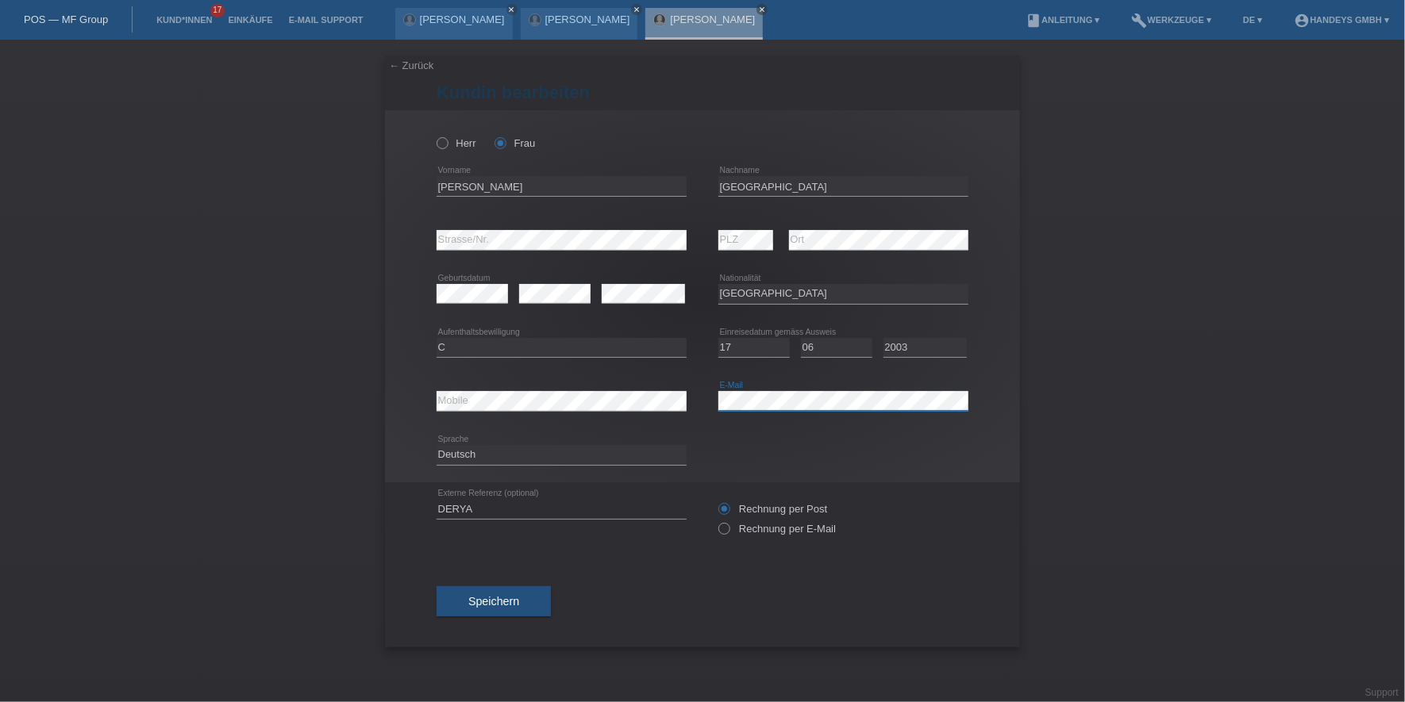
click at [706, 402] on div "error Mobile error E-Mail" at bounding box center [703, 402] width 532 height 54
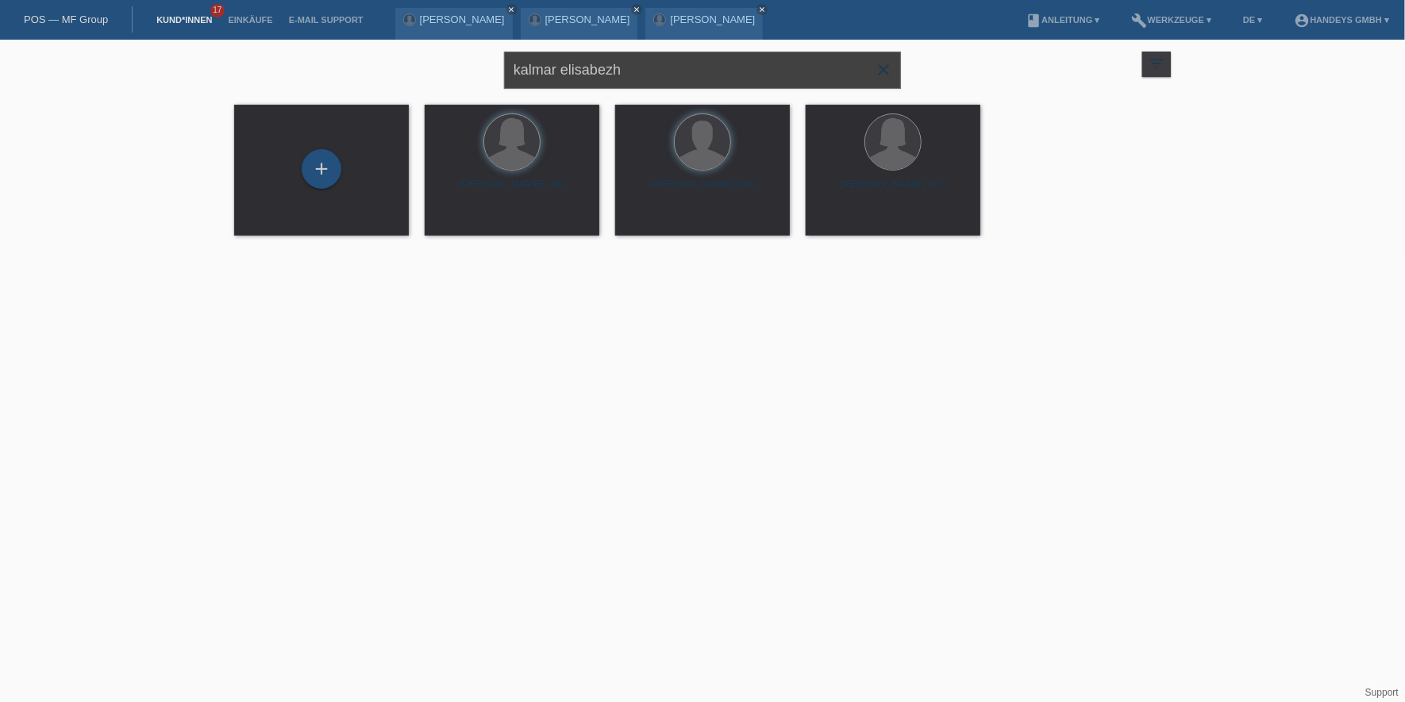
drag, startPoint x: 669, startPoint y: 53, endPoint x: 467, endPoint y: 87, distance: 204.3
click at [467, 87] on div "[PERSON_NAME] close filter_list view_module Alle Kund*innen anzeigen star Marki…" at bounding box center [702, 68] width 952 height 57
type input "[PERSON_NAME]"
click at [329, 167] on div "+" at bounding box center [322, 169] width 40 height 40
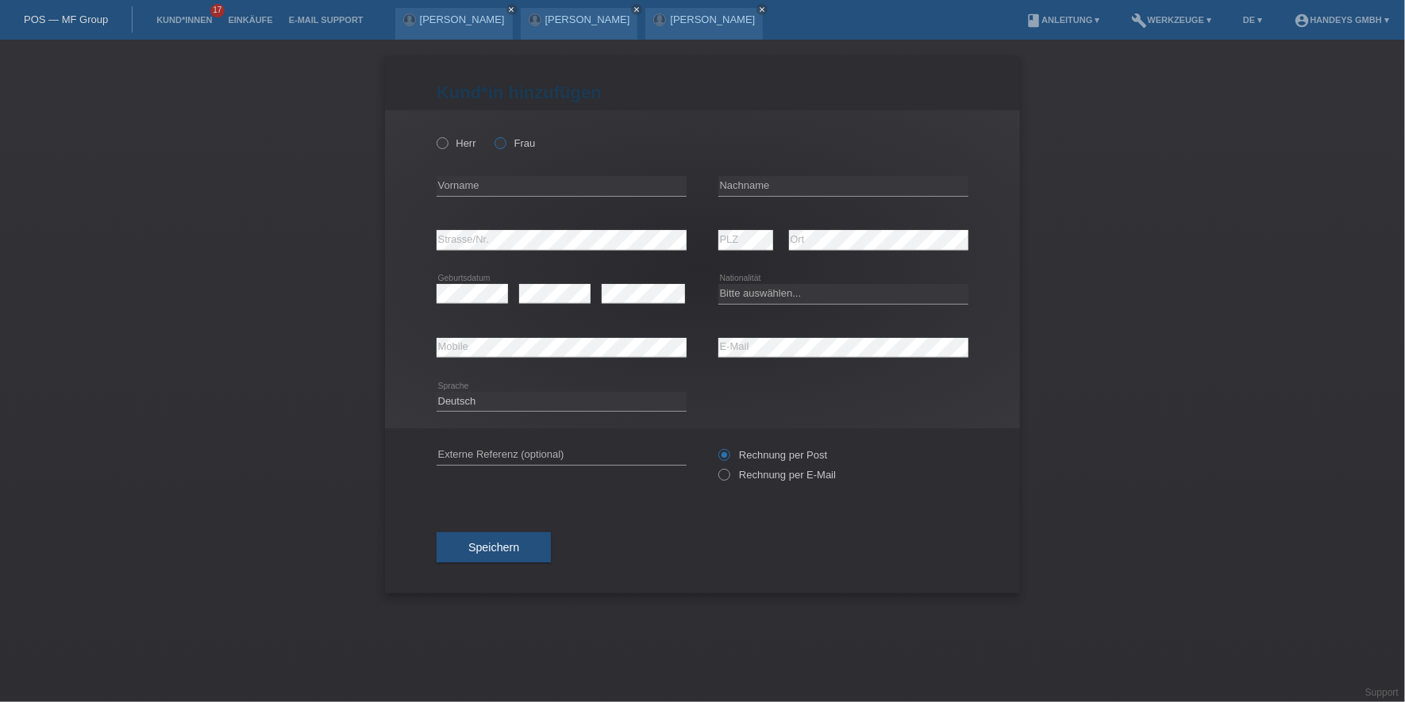
click at [492, 135] on icon at bounding box center [492, 135] width 0 height 0
click at [500, 140] on input "Frau" at bounding box center [499, 142] width 10 height 10
radio input "true"
click at [473, 189] on input "text" at bounding box center [562, 186] width 250 height 20
type input "Jael"
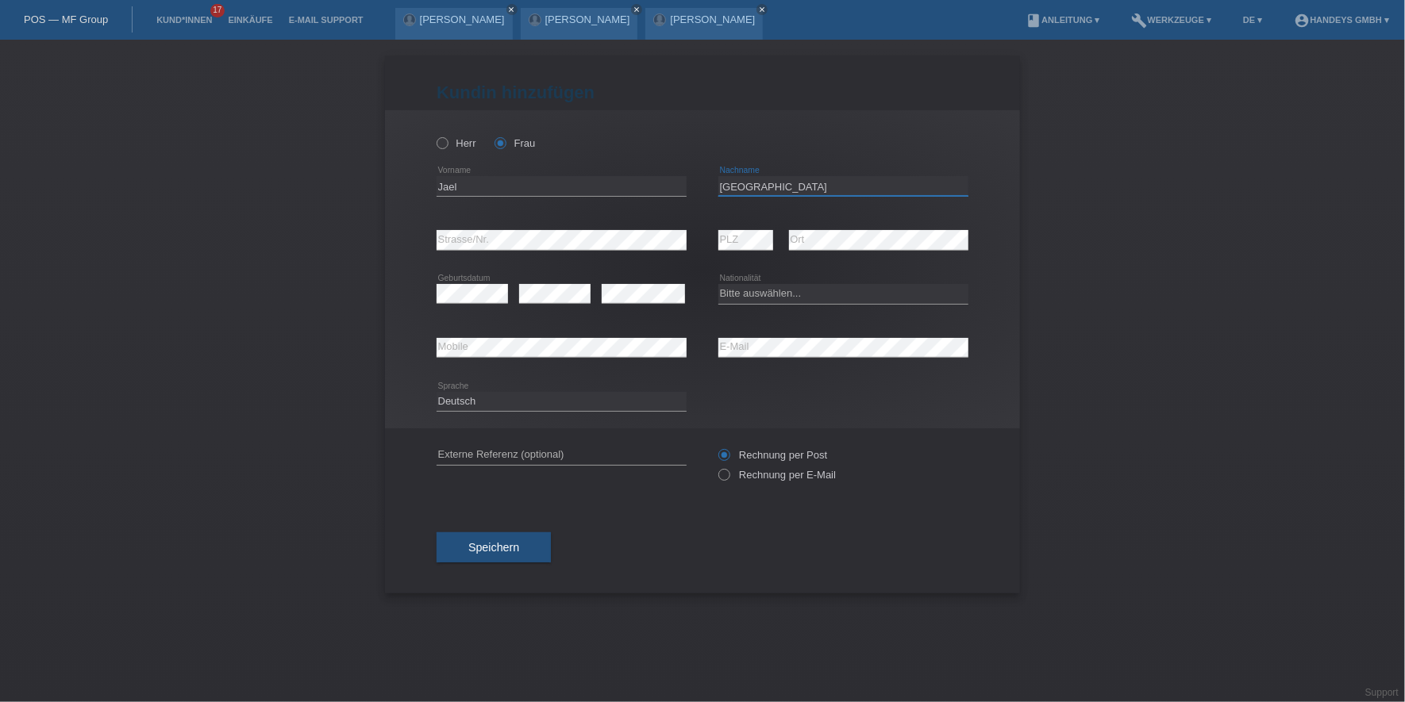
type input "[GEOGRAPHIC_DATA]"
select select "AU"
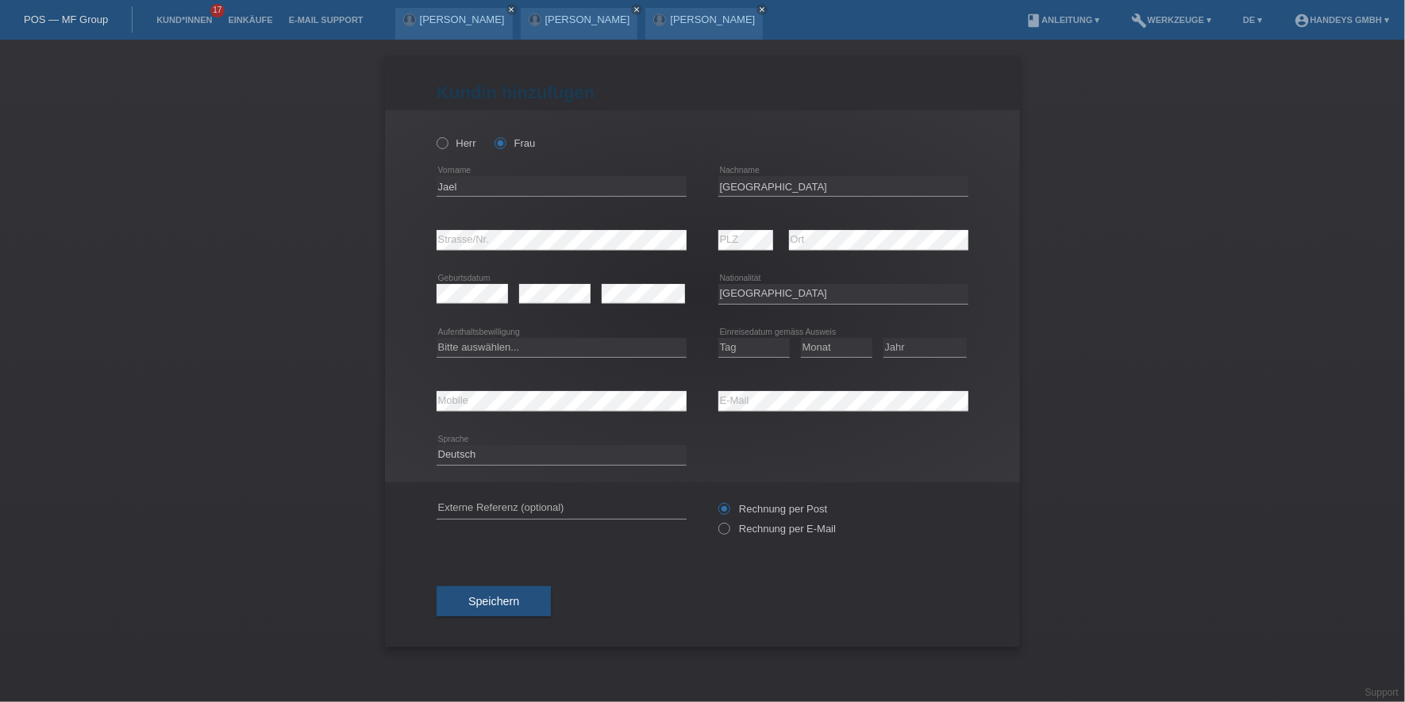
drag, startPoint x: 374, startPoint y: 285, endPoint x: 438, endPoint y: 308, distance: 68.3
click at [374, 286] on div "Kund*in hinzufügen Kunde hinzufügen Kundin hinzufügen Herr Frau Jael error Vorn…" at bounding box center [702, 371] width 1405 height 663
click at [469, 346] on select "Bitte auswählen... C B B - Flüchtlingsstatus Andere" at bounding box center [562, 347] width 250 height 19
select select "C"
click at [437, 338] on select "Bitte auswählen... C B B - Flüchtlingsstatus Andere" at bounding box center [562, 347] width 250 height 19
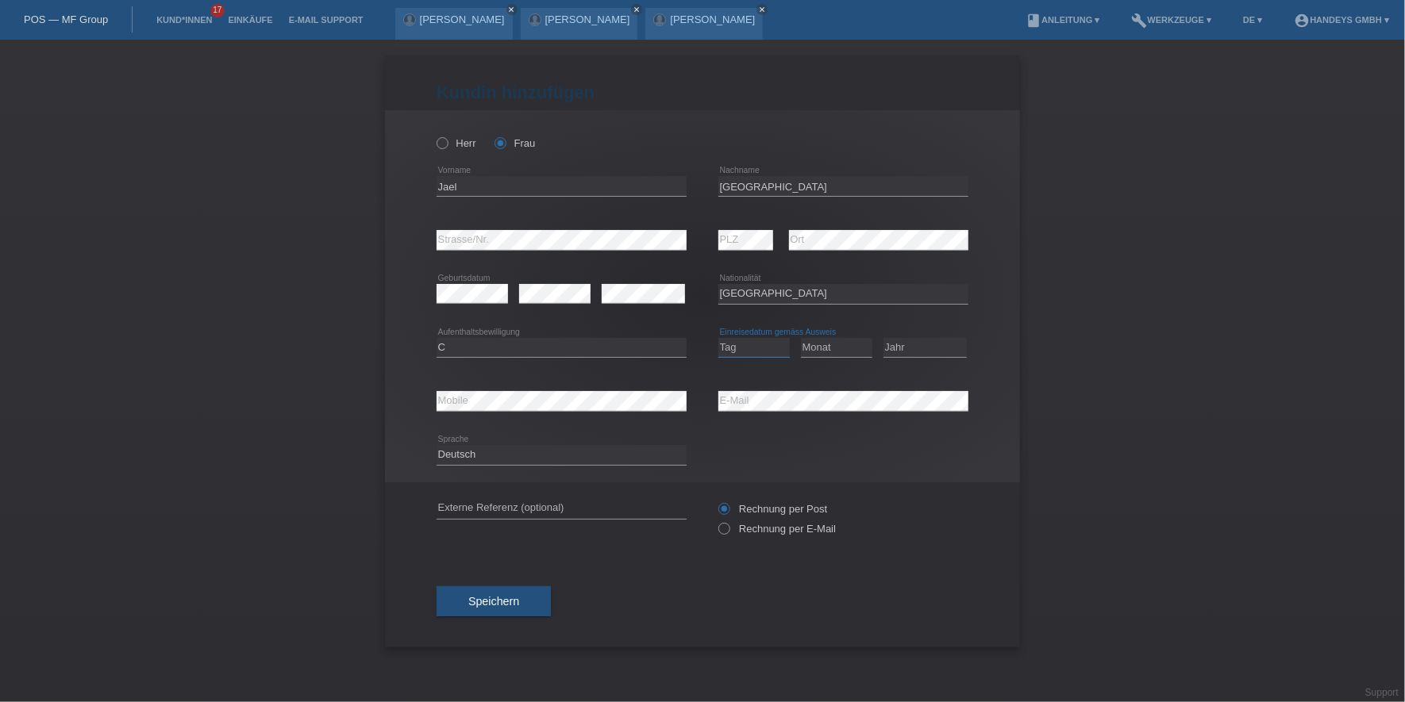
click at [771, 348] on select "Tag 01 02 03 04 05 06 07 08 09 10 11" at bounding box center [753, 347] width 71 height 19
select select "14"
click at [718, 338] on select "Tag 01 02 03 04 05 06 07 08 09 10 11" at bounding box center [753, 347] width 71 height 19
select select "12"
select select "2005"
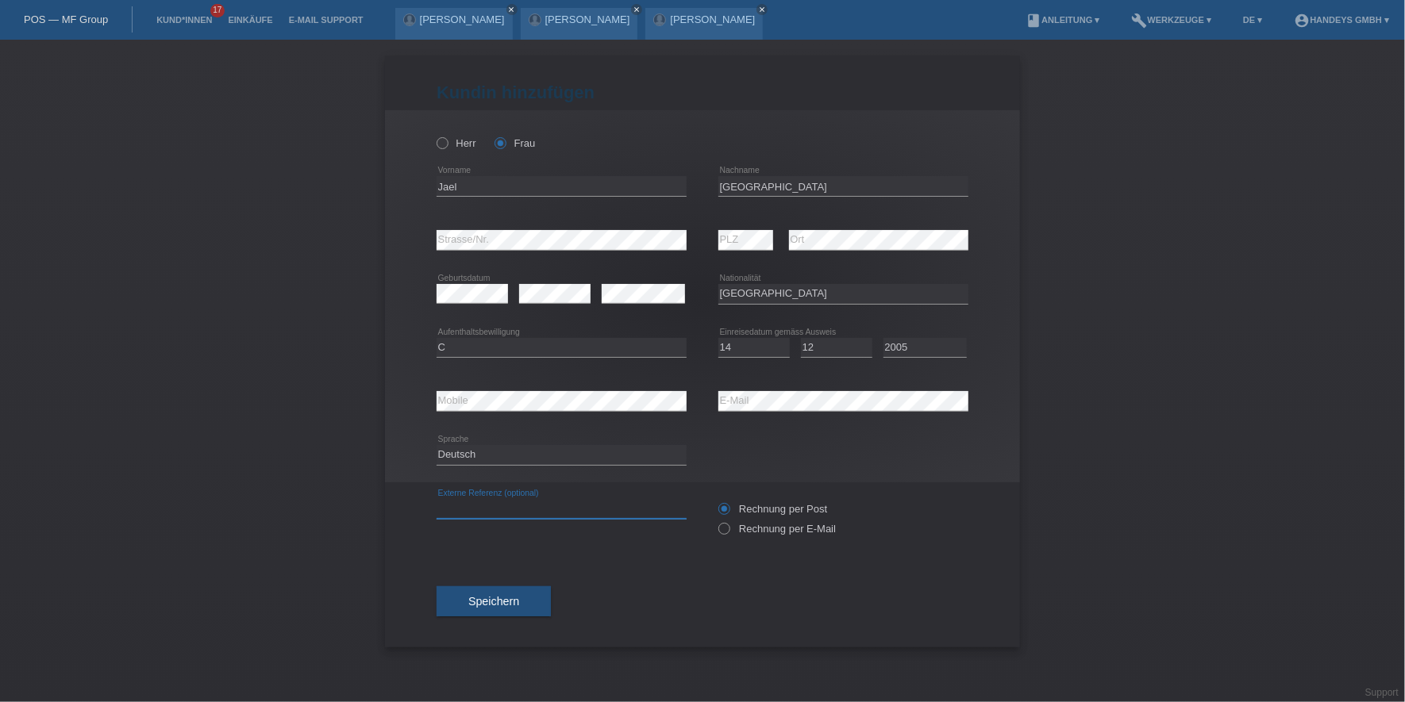
click at [533, 514] on input "text" at bounding box center [562, 509] width 250 height 20
type input "DERYA"
click at [484, 598] on span "Speichern" at bounding box center [493, 601] width 51 height 13
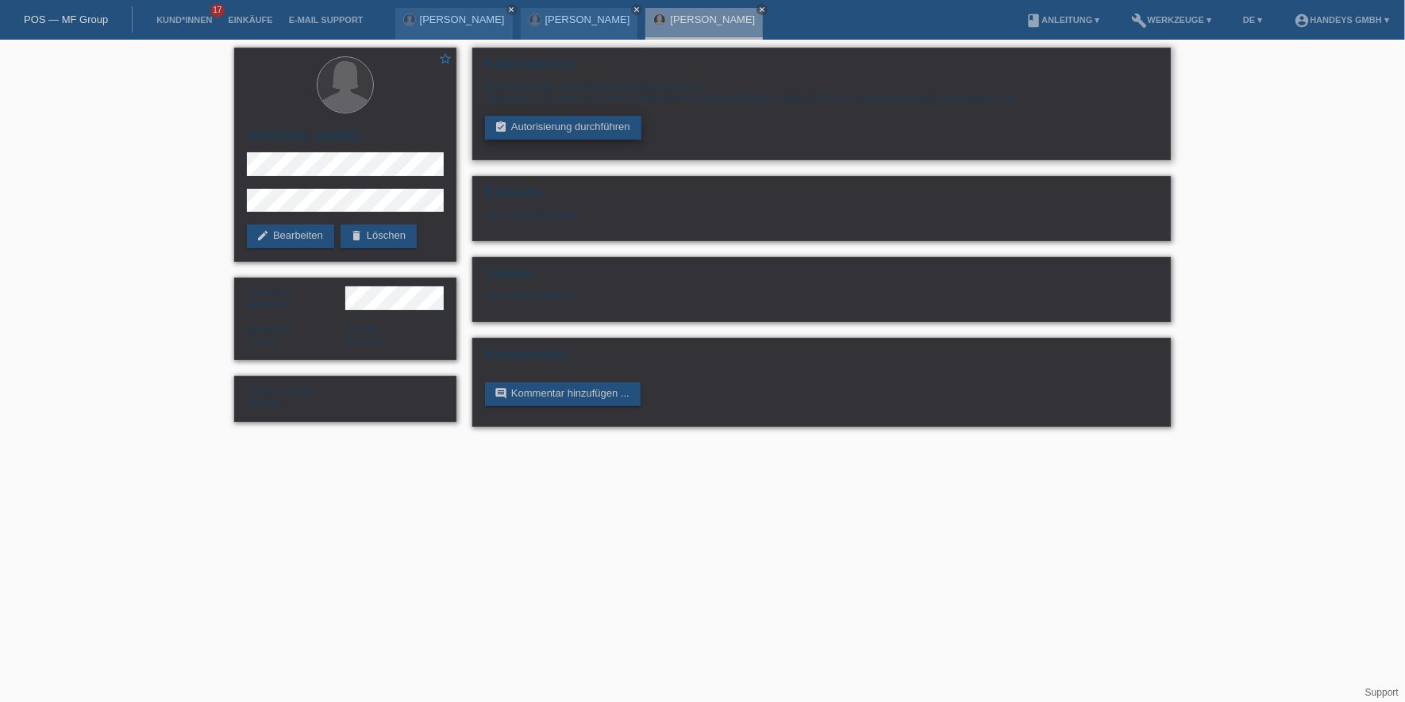
click at [565, 124] on link "assignment_turned_in Autorisierung durchführen" at bounding box center [563, 128] width 156 height 24
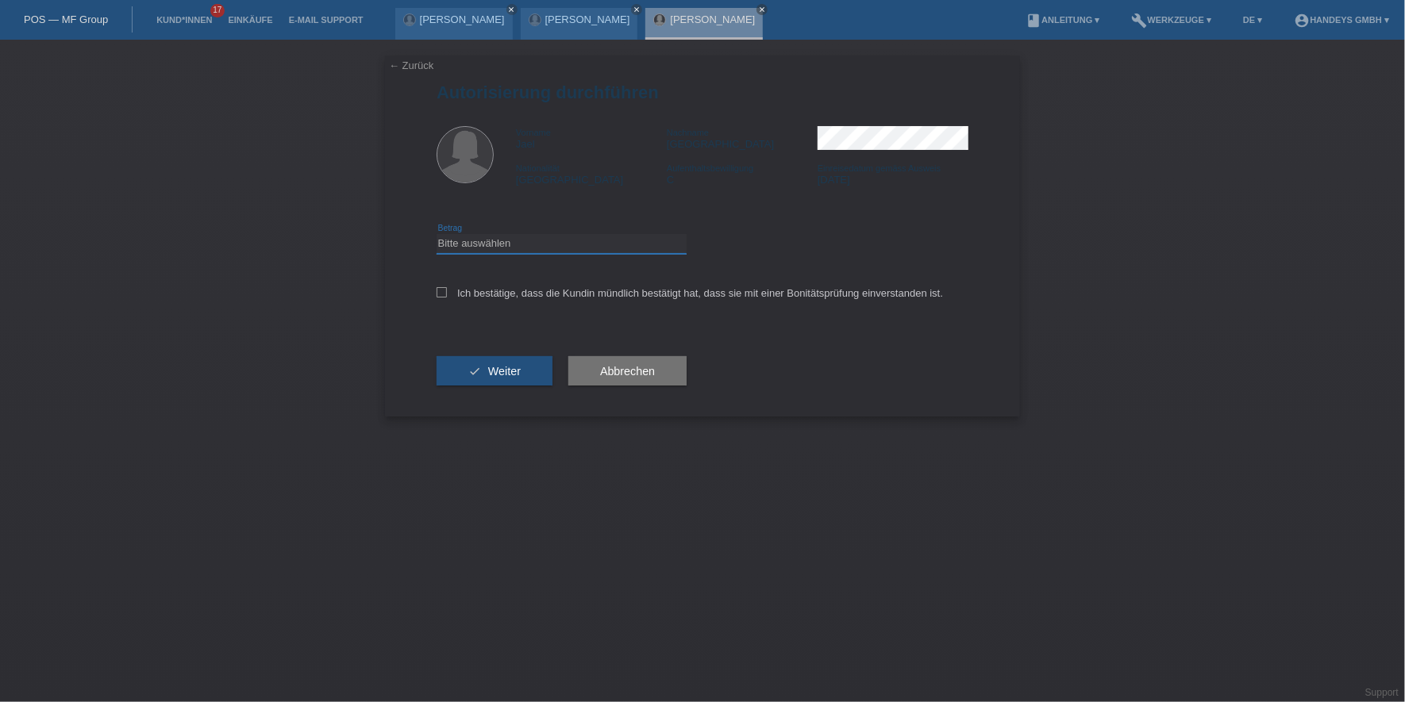
click at [546, 249] on select "Bitte auswählen CHF 1.00 - CHF 499.00 CHF 500.00 - CHF 1'999.00 CHF 2'000.00 - …" at bounding box center [562, 243] width 250 height 19
select select "3"
click at [437, 234] on select "Bitte auswählen CHF 1.00 - CHF 499.00 CHF 500.00 - CHF 1'999.00 CHF 2'000.00 - …" at bounding box center [562, 243] width 250 height 19
click at [525, 284] on div "Ich bestätige, dass die Kundin mündlich bestätigt hat, dass sie mit einer Bonit…" at bounding box center [703, 298] width 532 height 54
click at [523, 290] on label "Ich bestätige, dass die Kundin mündlich bestätigt hat, dass sie mit einer Bonit…" at bounding box center [690, 293] width 506 height 12
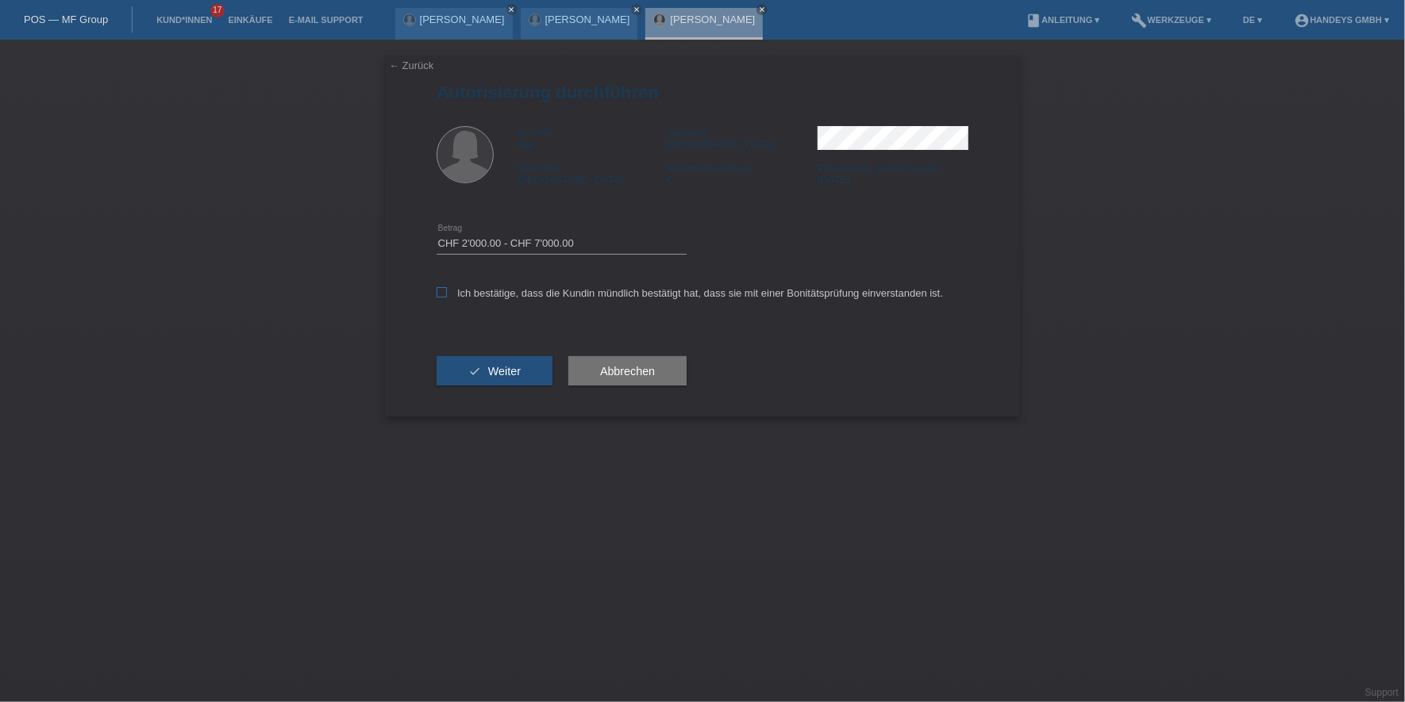
click at [447, 290] on input "Ich bestätige, dass die Kundin mündlich bestätigt hat, dass sie mit einer Bonit…" at bounding box center [442, 292] width 10 height 10
checkbox input "true"
drag, startPoint x: 481, startPoint y: 372, endPoint x: 458, endPoint y: 329, distance: 48.6
click at [481, 372] on button "check Weiter" at bounding box center [495, 371] width 116 height 30
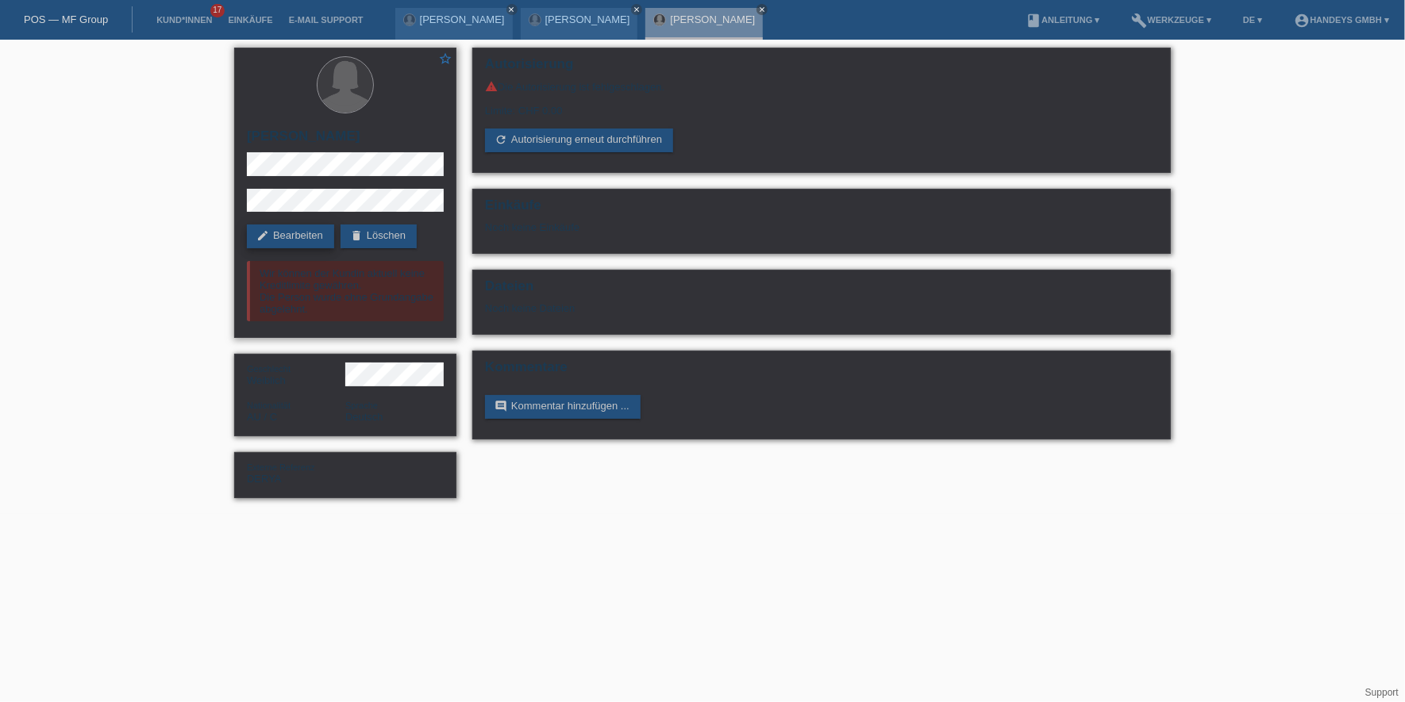
click at [310, 231] on link "edit Bearbeiten" at bounding box center [290, 237] width 87 height 24
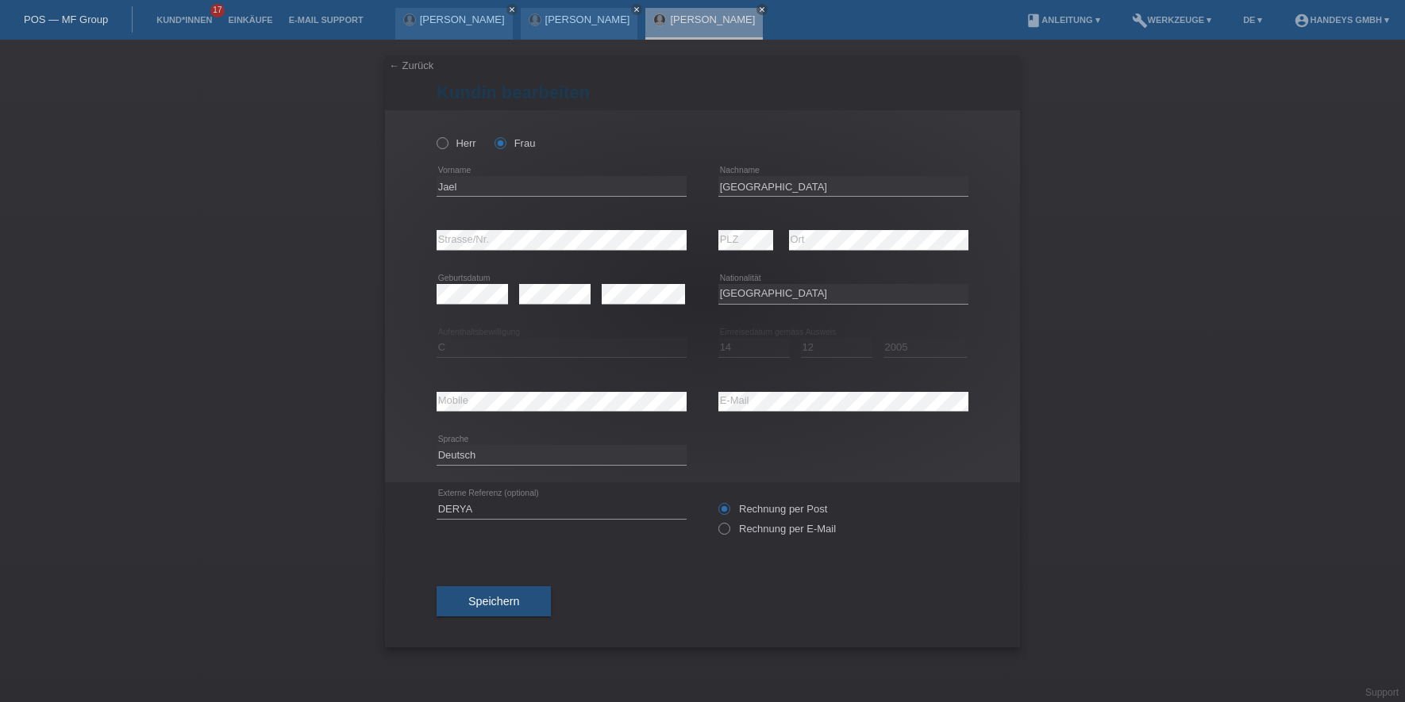
select select "AU"
select select "C"
select select "14"
select select "12"
select select "2005"
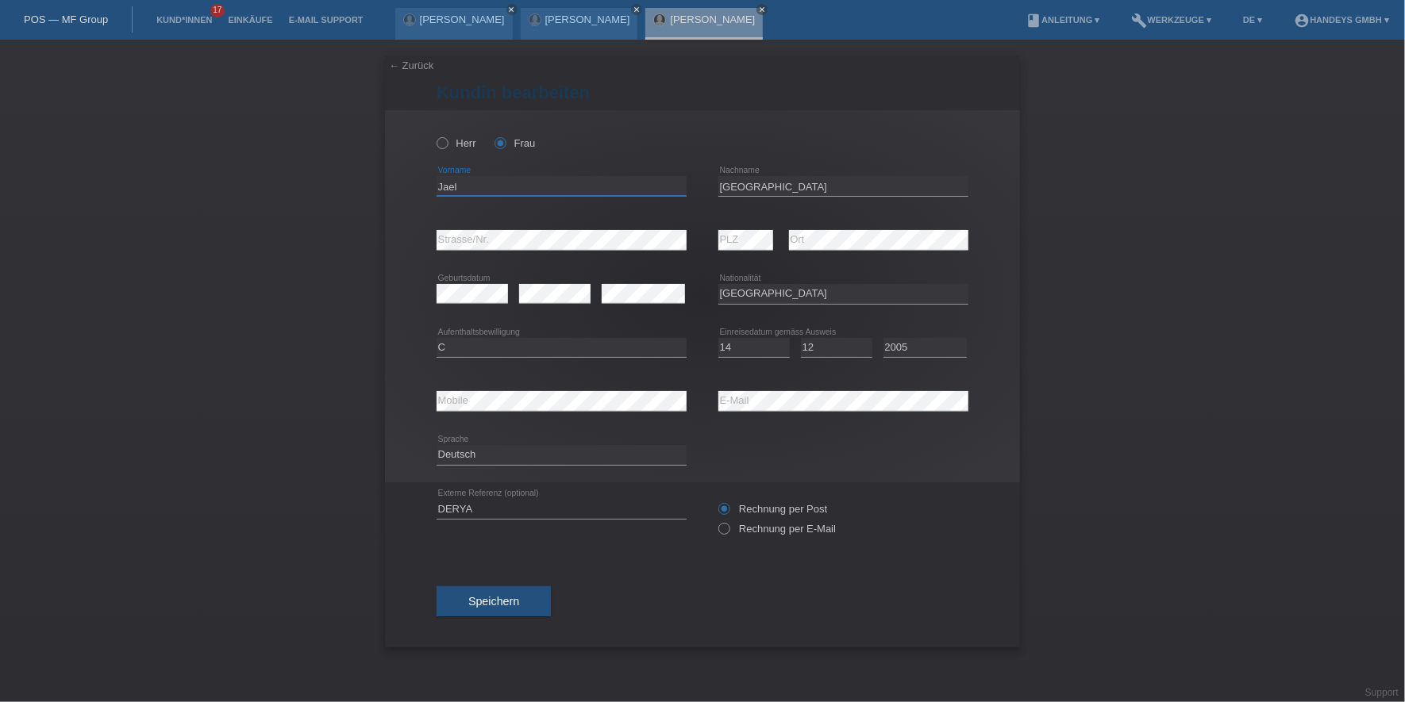
drag, startPoint x: 484, startPoint y: 187, endPoint x: 420, endPoint y: 190, distance: 64.4
click at [420, 190] on div "[PERSON_NAME] Frau Jael error Vorname" at bounding box center [702, 296] width 635 height 372
click at [448, 183] on input "Jael" at bounding box center [562, 186] width 250 height 20
click at [739, 185] on input "[GEOGRAPHIC_DATA]" at bounding box center [843, 186] width 250 height 20
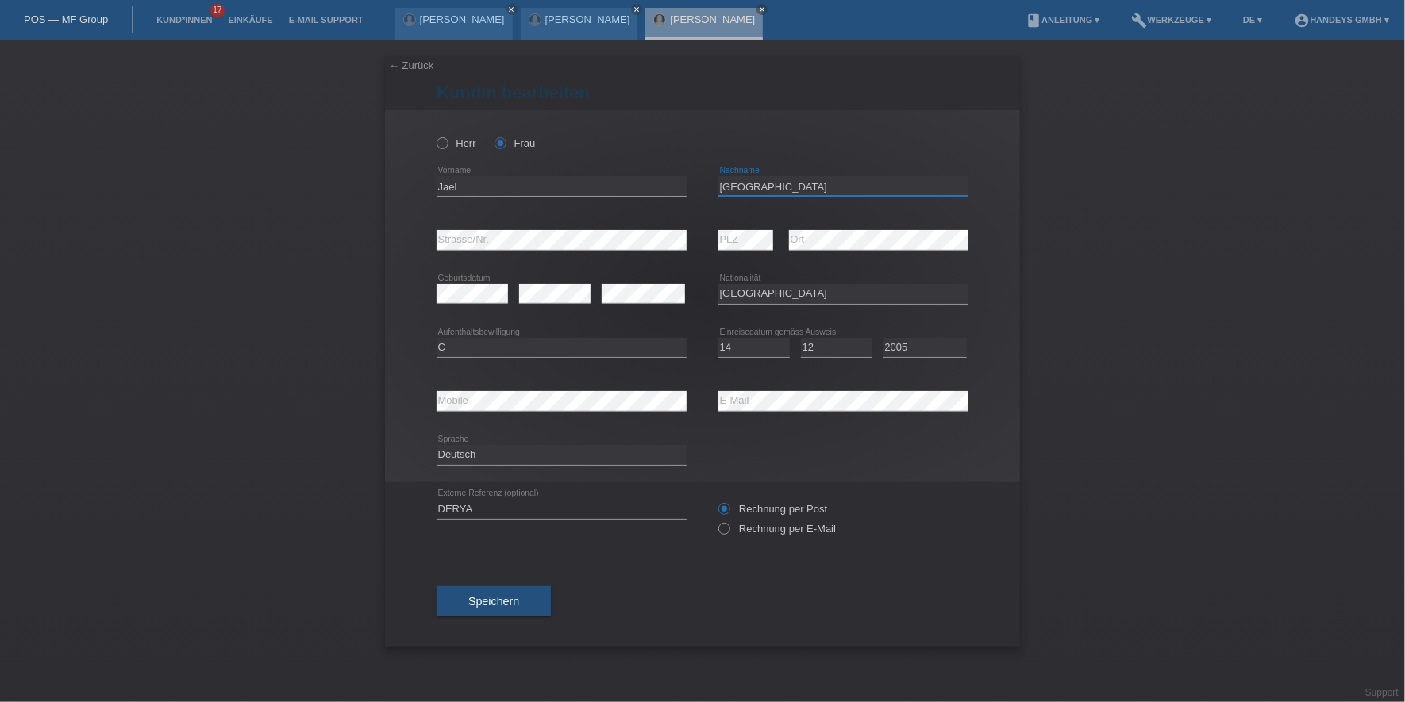
click at [739, 185] on input "[GEOGRAPHIC_DATA]" at bounding box center [843, 186] width 250 height 20
click at [681, 407] on div "error Mobile error E-Mail" at bounding box center [703, 402] width 532 height 54
click at [422, 240] on div "[PERSON_NAME] Frau Jael error Vorname" at bounding box center [702, 296] width 635 height 372
